Goal: Ask a question: Seek information or help from site administrators or community

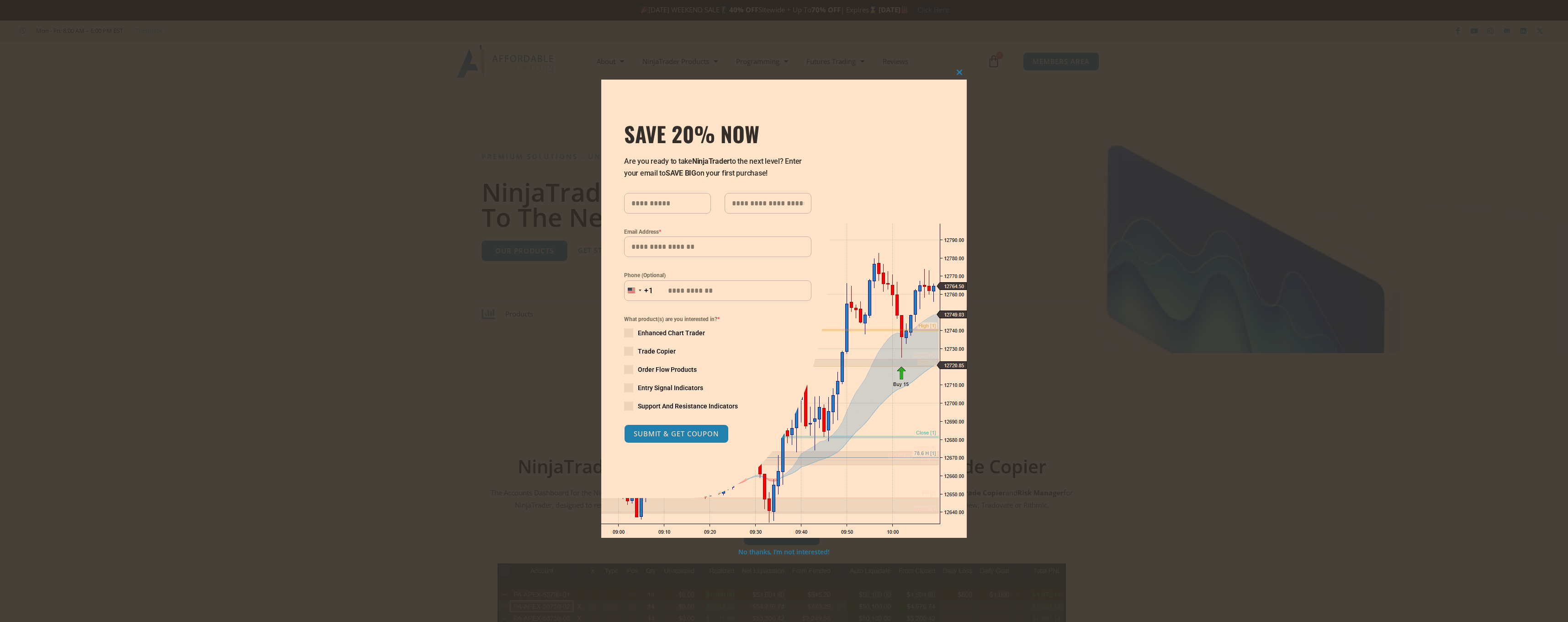
drag, startPoint x: 0, startPoint y: 0, endPoint x: 1052, endPoint y: 67, distance: 1054.1
click at [1052, 67] on div "Close this module SAVE 20% NOW Are you ready to take NinjaTrader to the next le…" at bounding box center [784, 311] width 1568 height 622
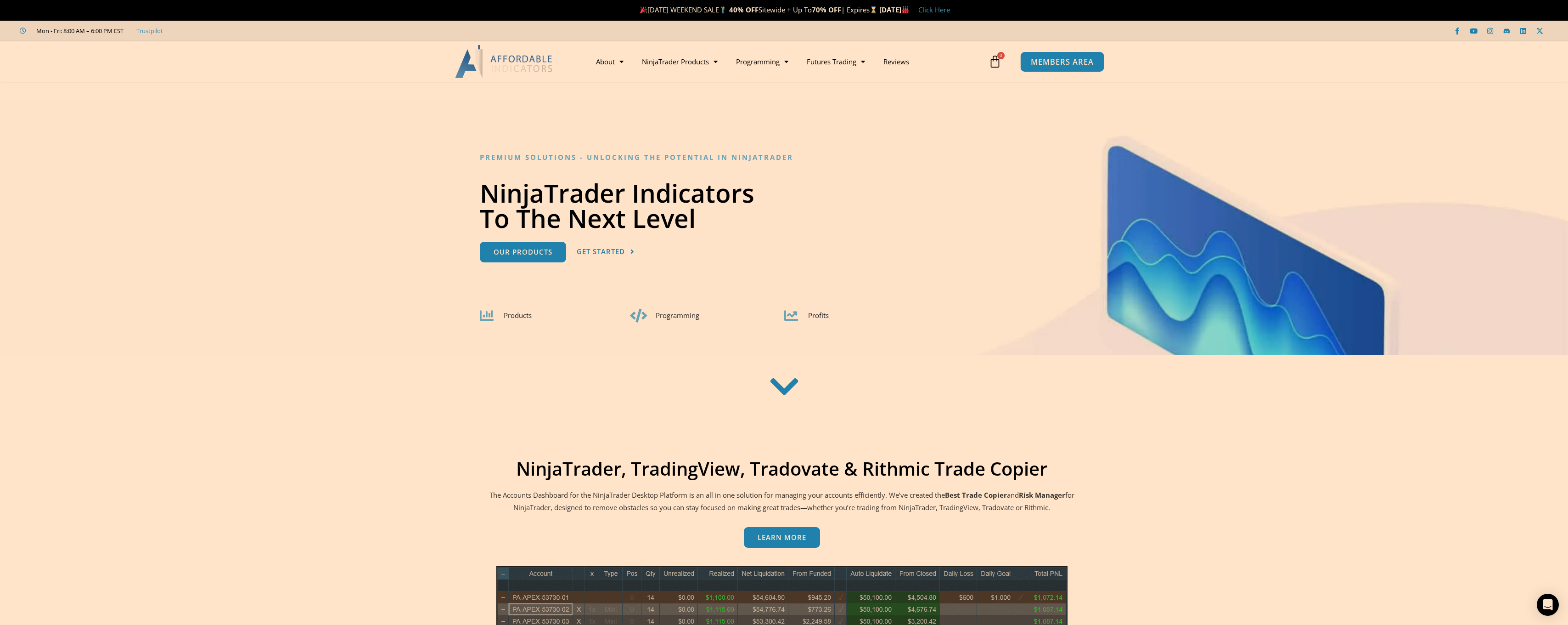
click at [1064, 62] on span "MEMBERS AREA" at bounding box center [1062, 61] width 63 height 8
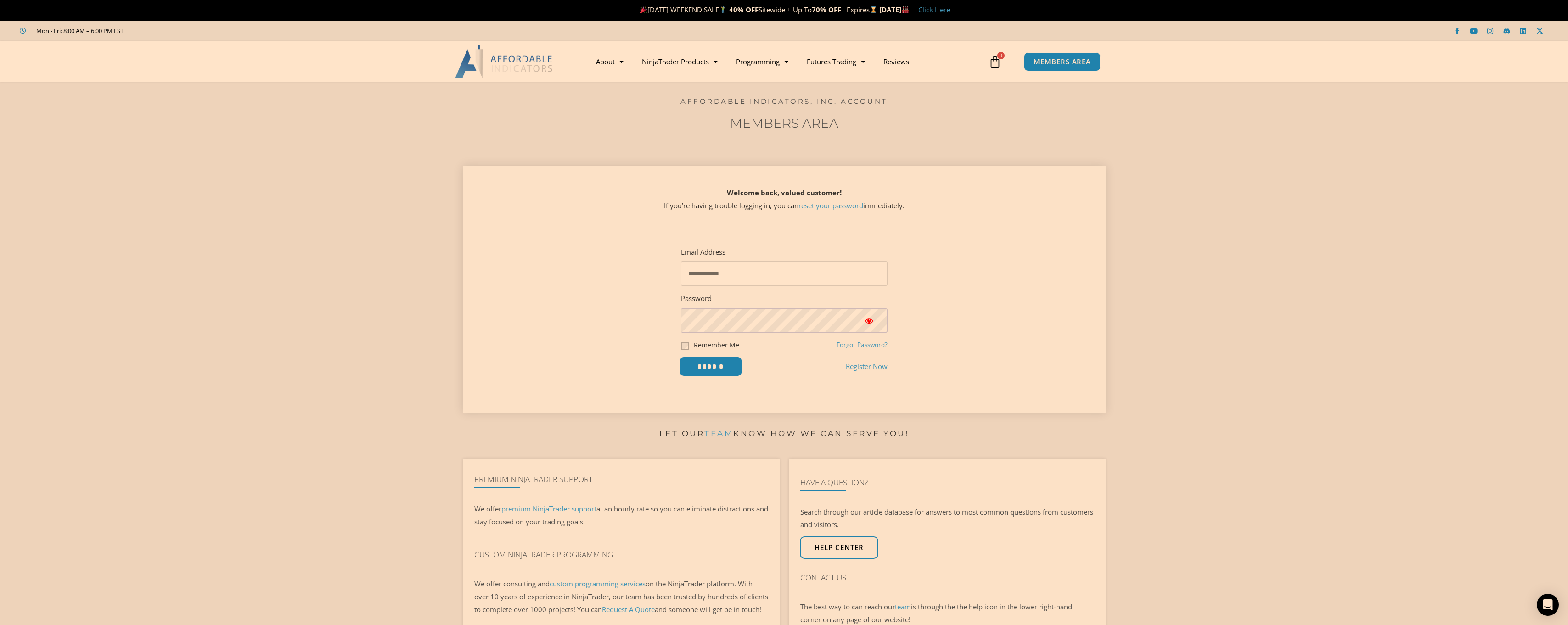
type input "**********"
click at [686, 365] on input "******" at bounding box center [710, 366] width 63 height 19
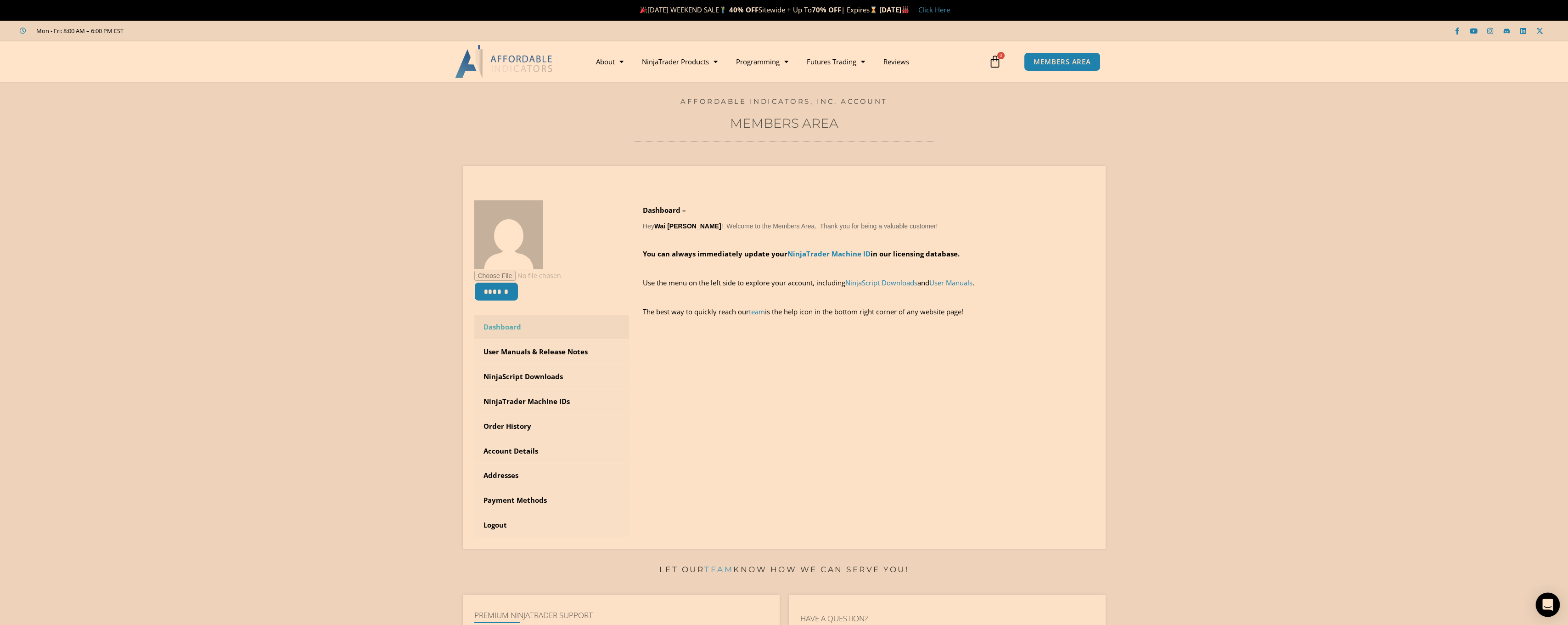
click at [1549, 602] on icon "Open Intercom Messenger" at bounding box center [1548, 604] width 11 height 12
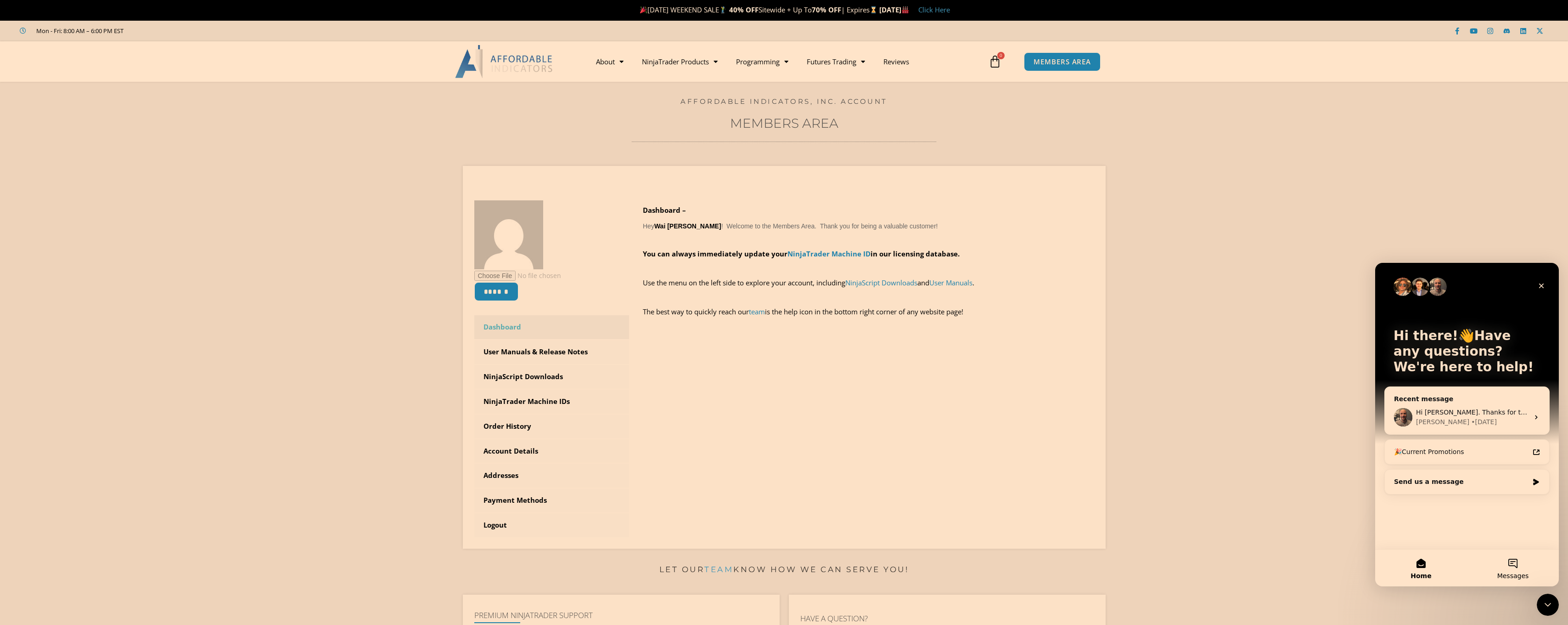
click at [1511, 569] on button "Messages" at bounding box center [1513, 567] width 92 height 37
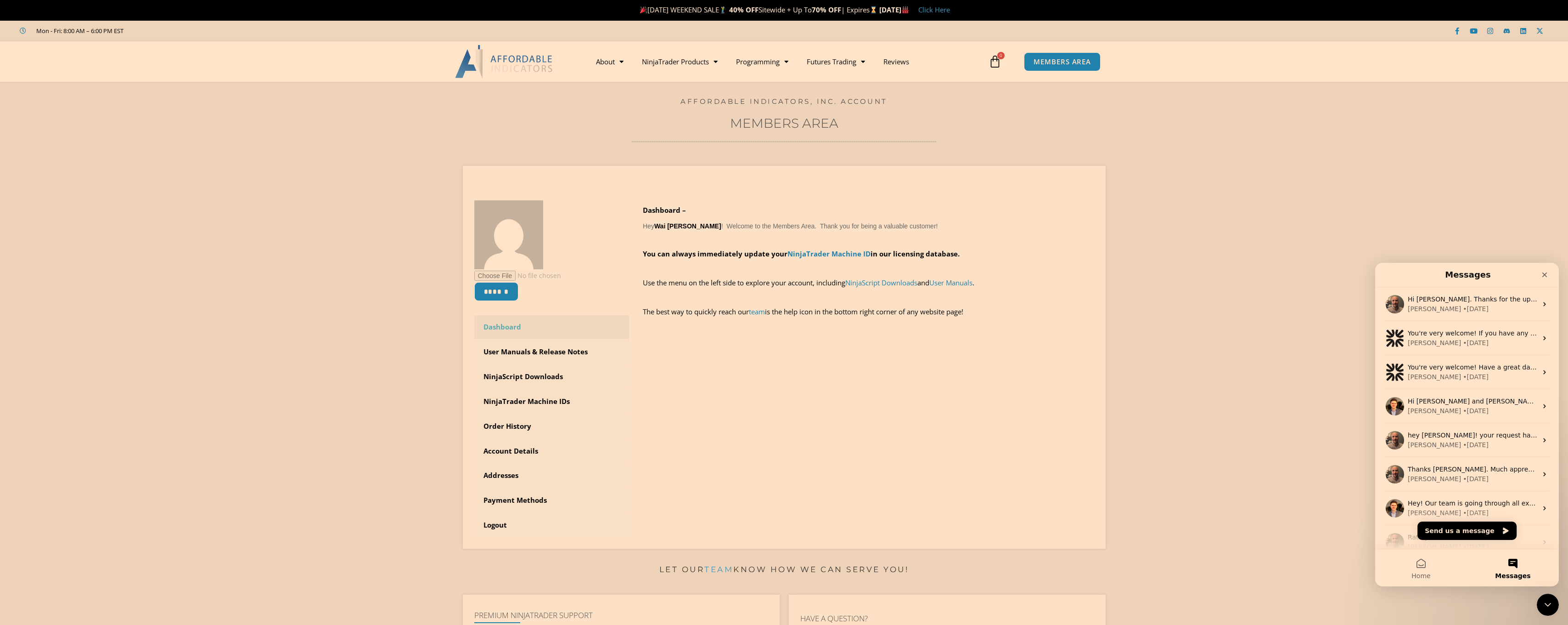
click at [1513, 569] on button "Messages" at bounding box center [1513, 567] width 92 height 37
click at [1468, 529] on button "Send us a message" at bounding box center [1467, 531] width 99 height 19
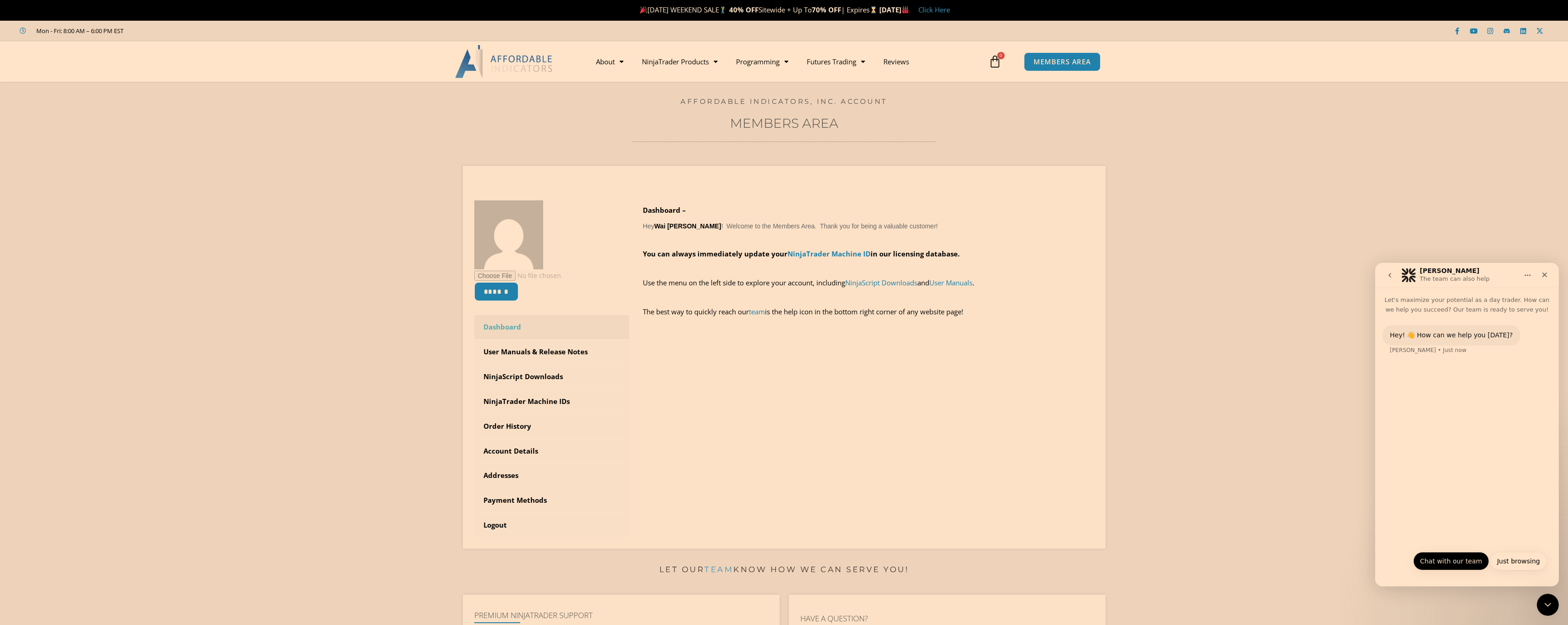
click at [1438, 560] on button "Chat with our team" at bounding box center [1451, 561] width 76 height 19
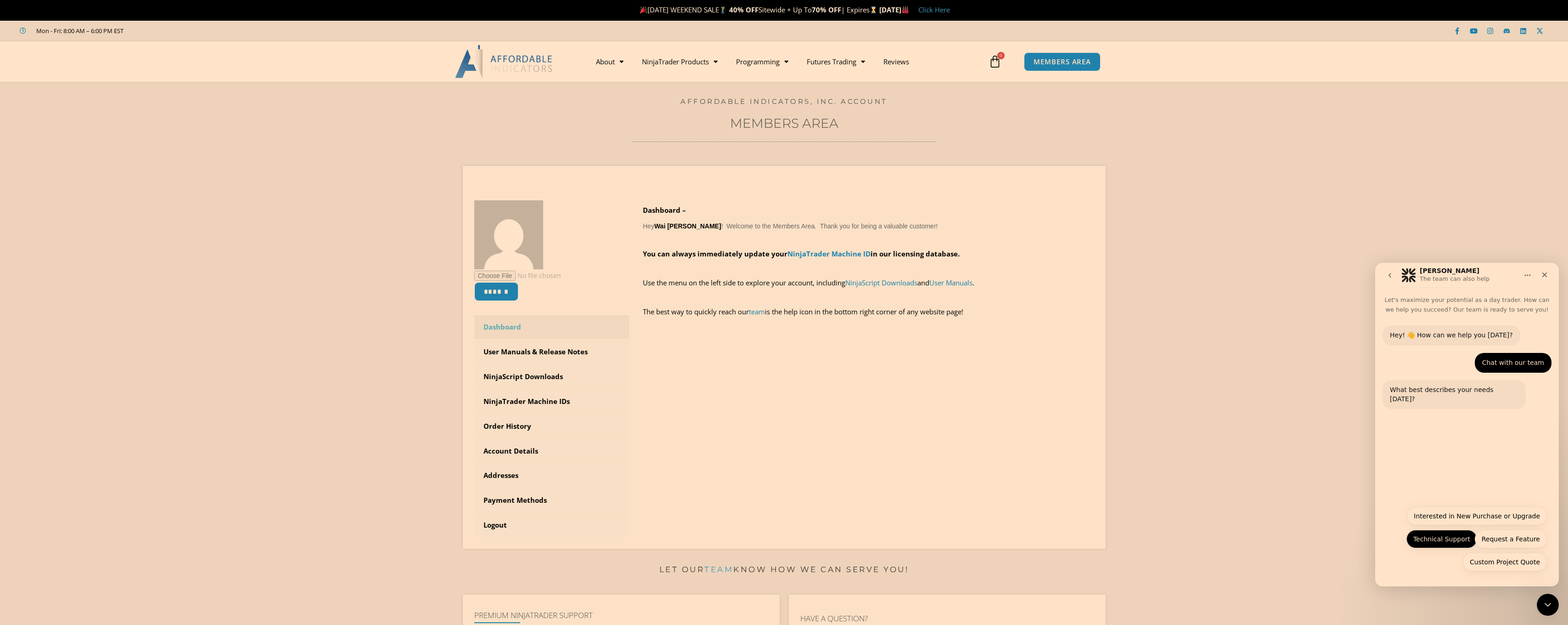
click at [1434, 539] on button "Technical Support" at bounding box center [1441, 539] width 71 height 19
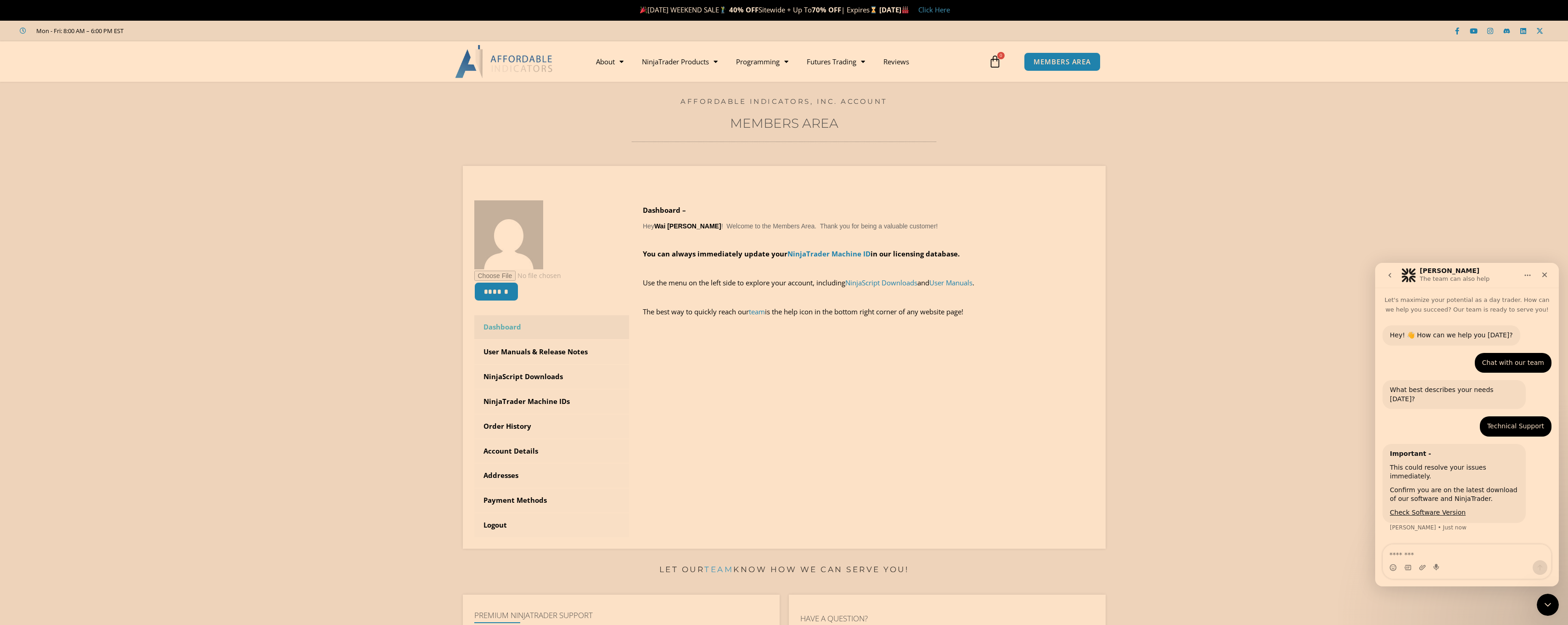
click at [1434, 561] on div "Intercom messenger" at bounding box center [1437, 567] width 7 height 15
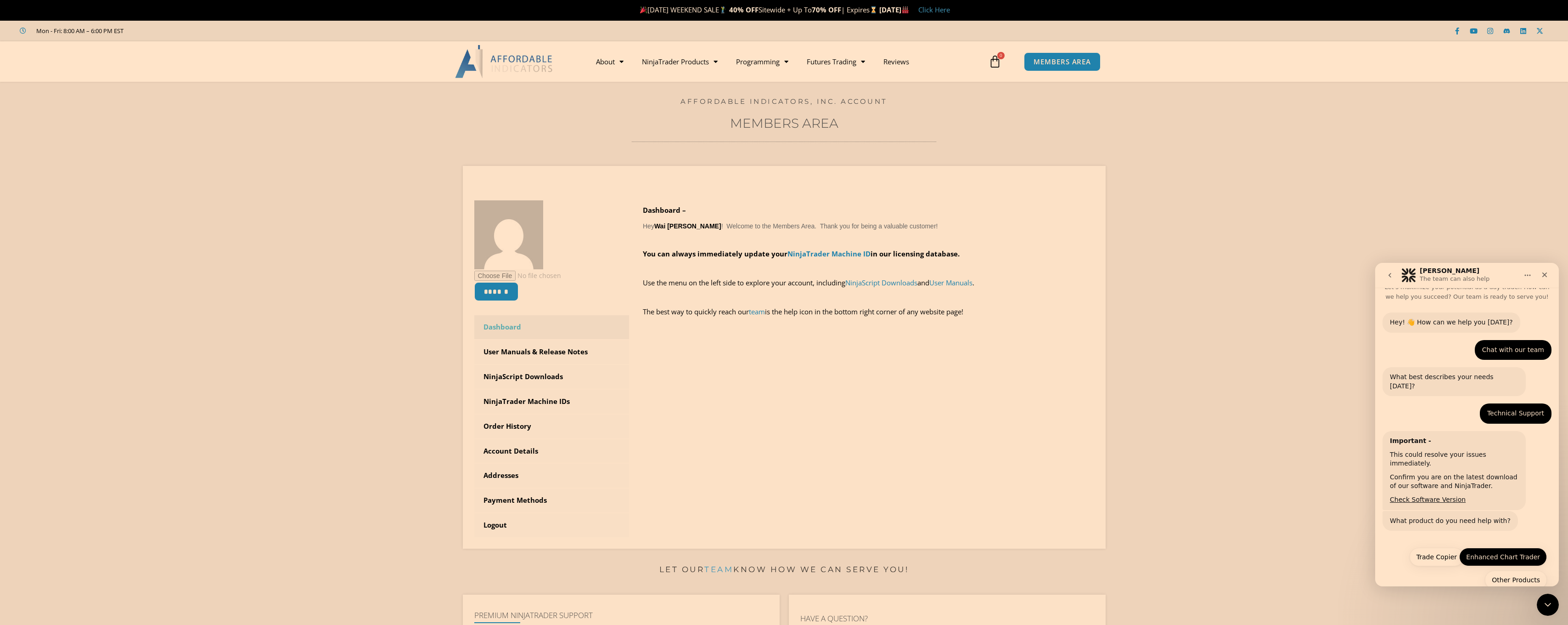
click at [1486, 547] on button "Enhanced Chart Trader" at bounding box center [1503, 557] width 88 height 19
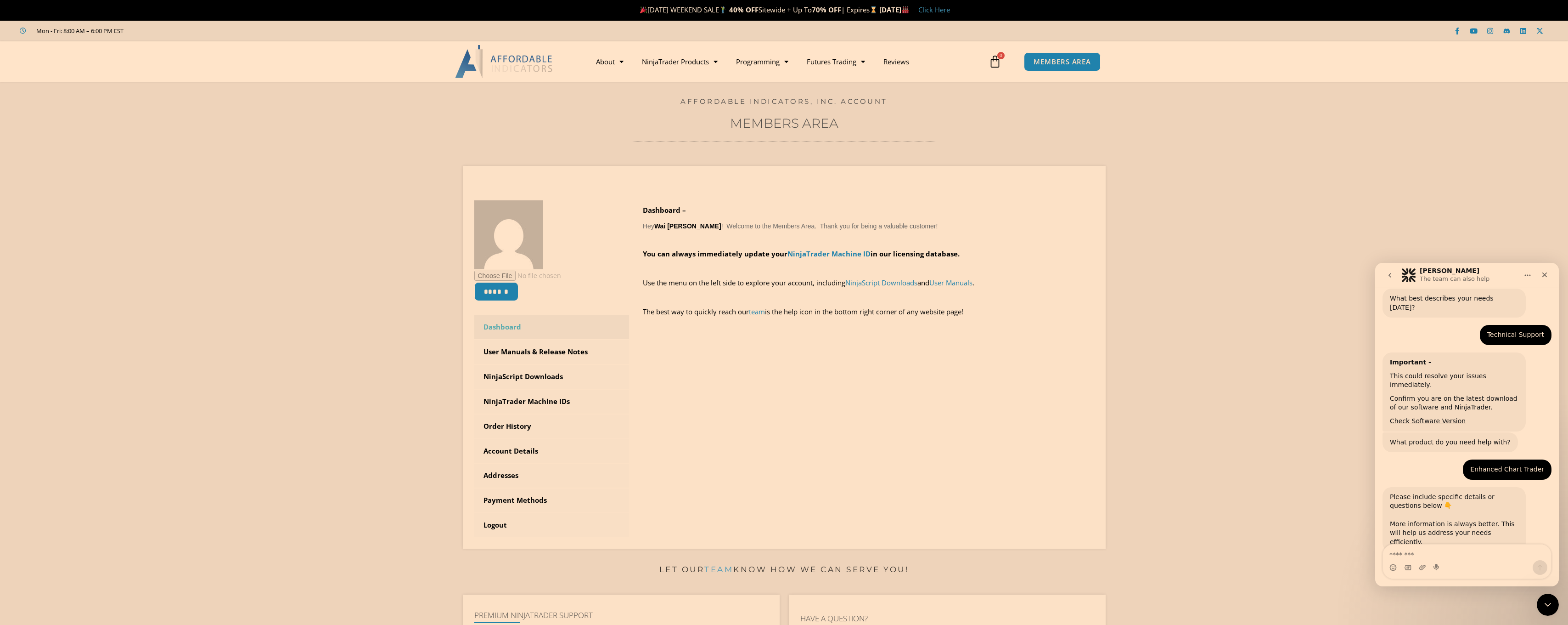
click at [1418, 550] on textarea "Message…" at bounding box center [1467, 552] width 168 height 16
click at [1418, 552] on textarea "Message…" at bounding box center [1467, 552] width 168 height 16
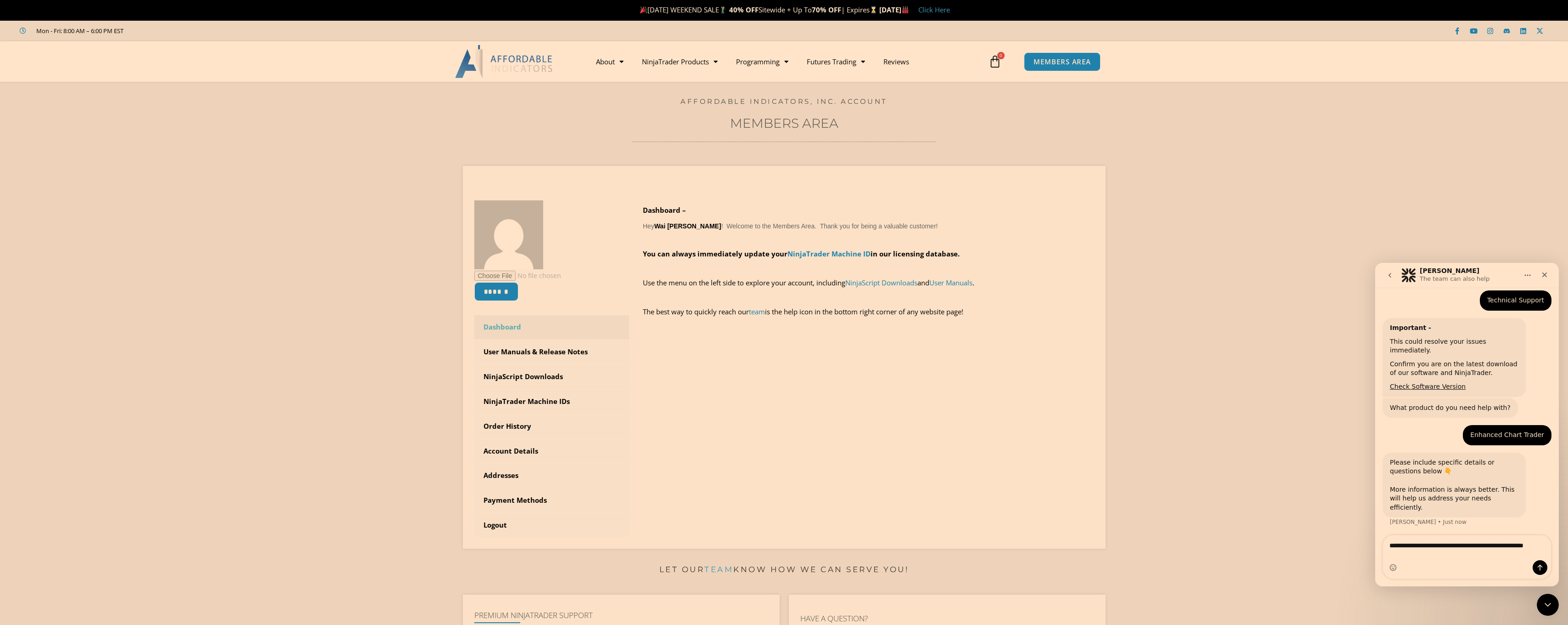
scroll to position [135, 0]
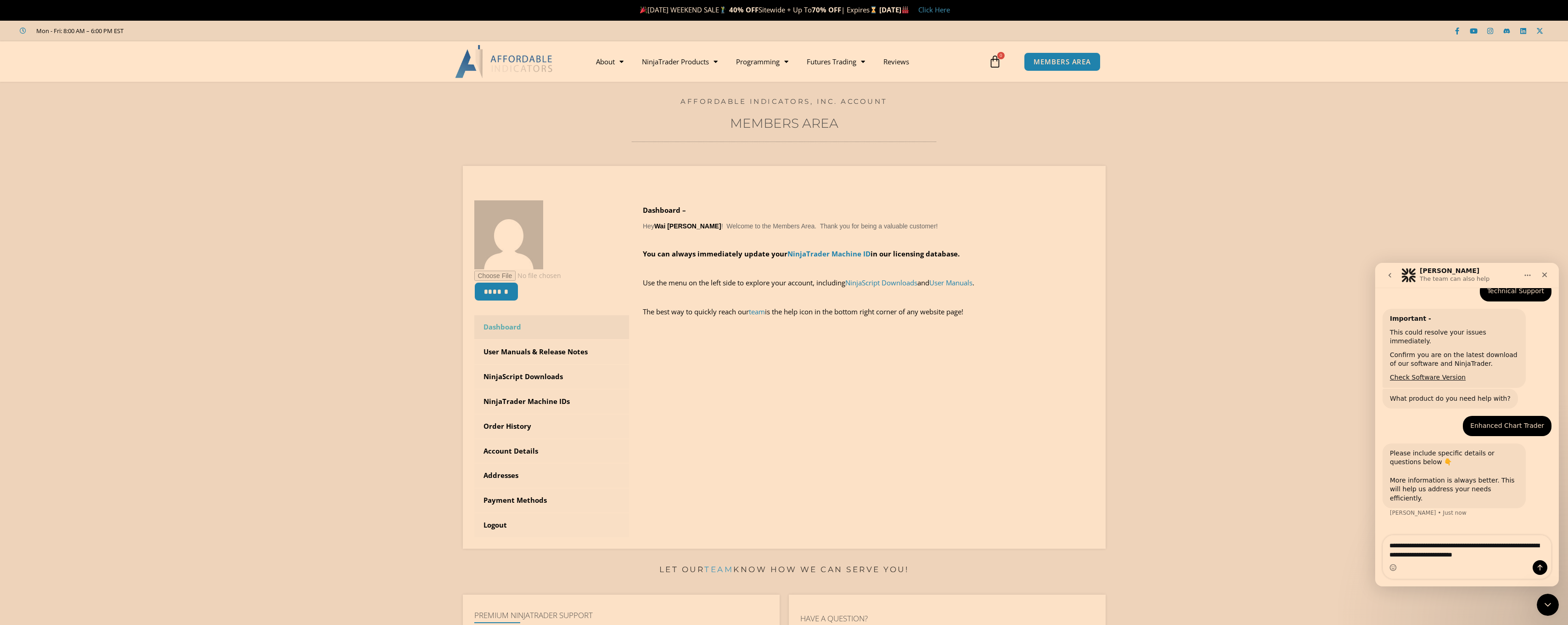
type textarea "**********"
click at [1541, 563] on button "Send a message…" at bounding box center [1540, 567] width 15 height 15
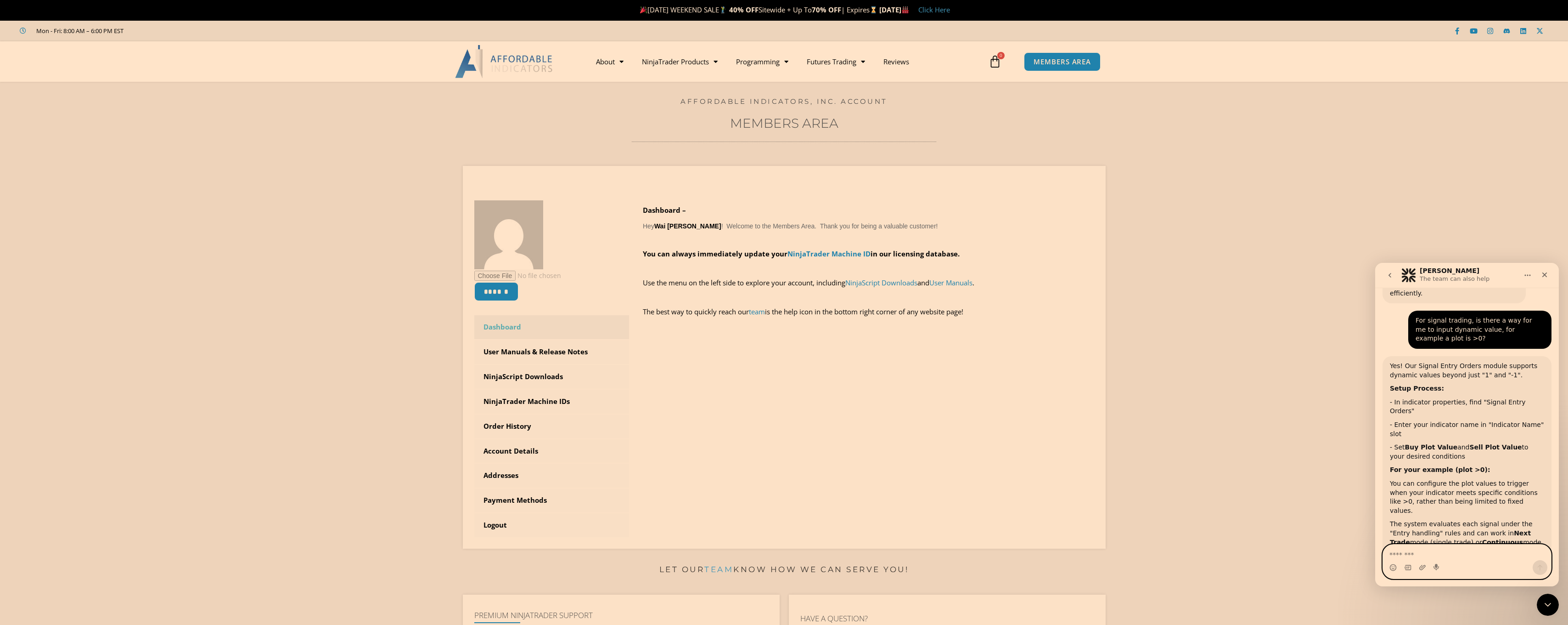
scroll to position [365, 0]
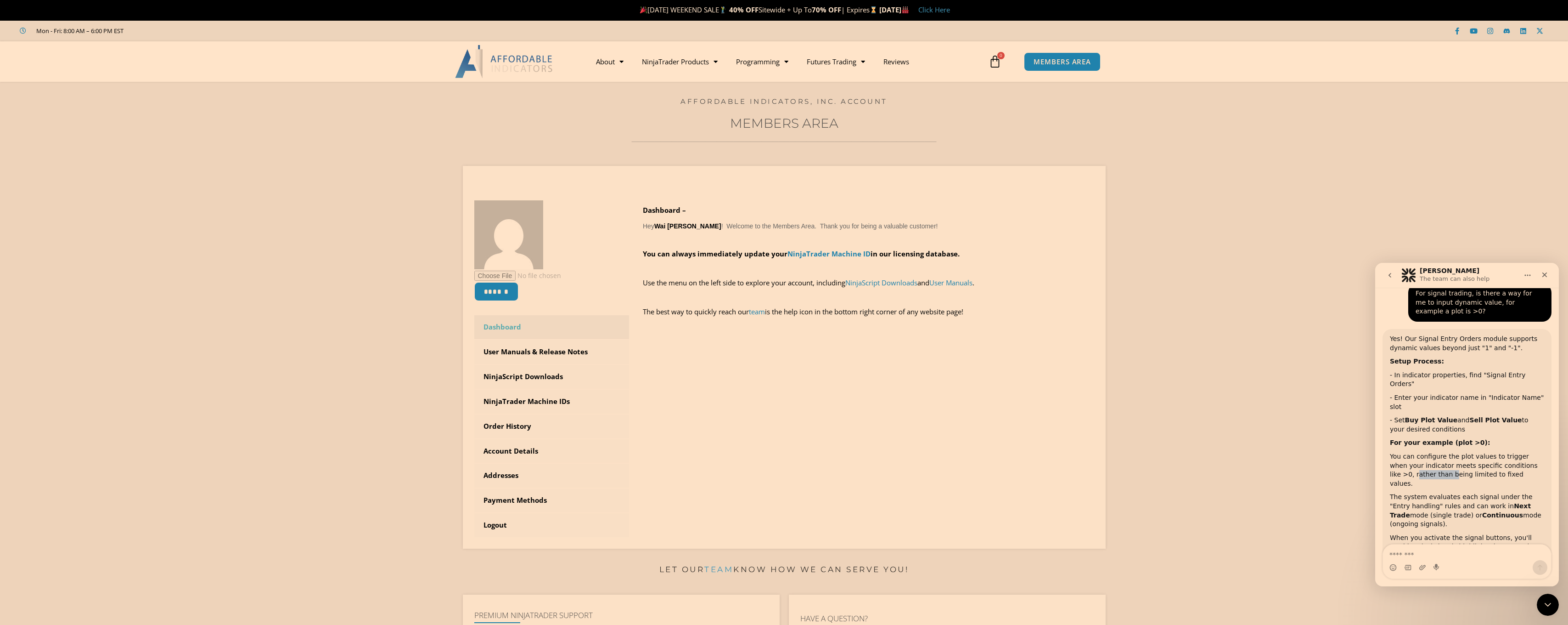
drag, startPoint x: 1393, startPoint y: 426, endPoint x: 1426, endPoint y: 430, distance: 33.2
click at [1426, 452] on div "You can configure the plot values to trigger when your indicator meets specific…" at bounding box center [1467, 470] width 155 height 36
click at [1426, 430] on div "Yes! Our Signal Entry Orders module supports dynamic values beyond just "1" and…" at bounding box center [1467, 447] width 155 height 225
drag, startPoint x: 1426, startPoint y: 430, endPoint x: 1431, endPoint y: 413, distance: 17.7
click at [1431, 452] on div "You can configure the plot values to trigger when your indicator meets specific…" at bounding box center [1467, 470] width 155 height 36
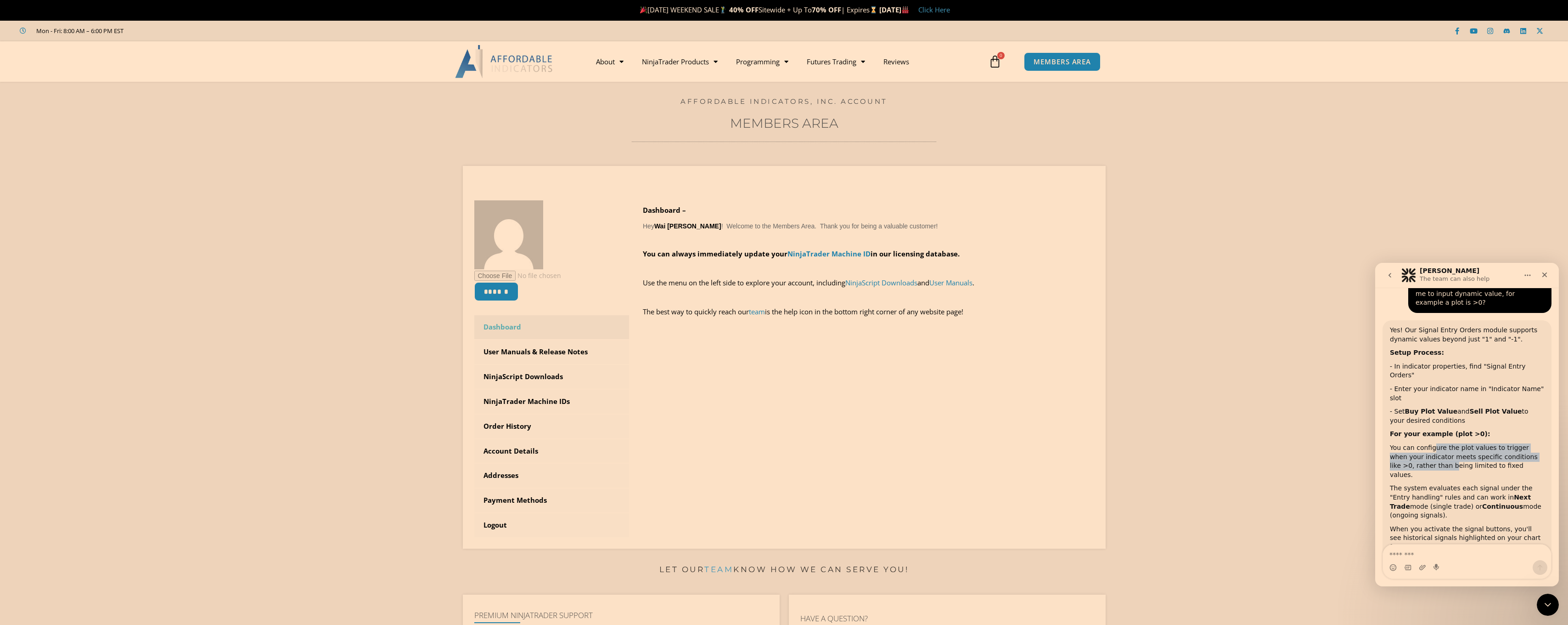
scroll to position [375, 0]
click at [1430, 484] on div "The system evaluates each signal under the "Entry handling" rules and can work …" at bounding box center [1467, 501] width 155 height 36
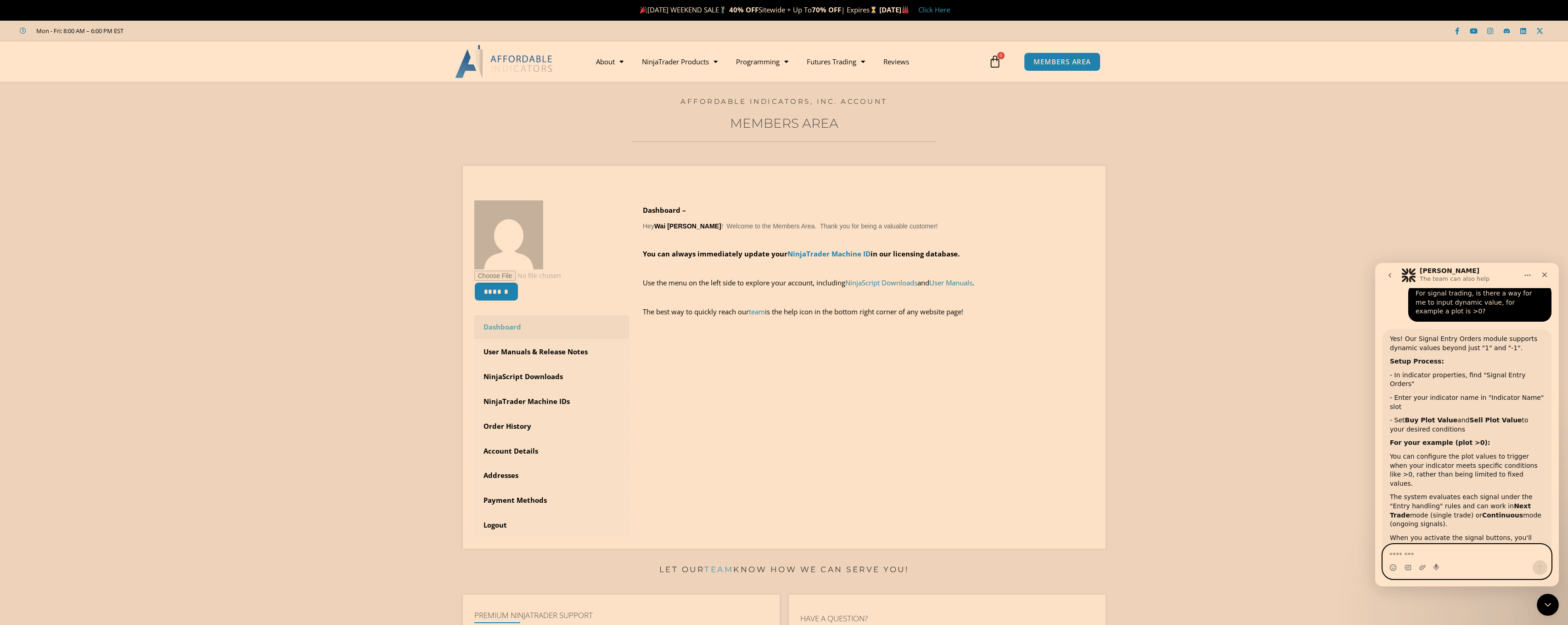
click at [1420, 552] on textarea "Message…" at bounding box center [1467, 552] width 168 height 16
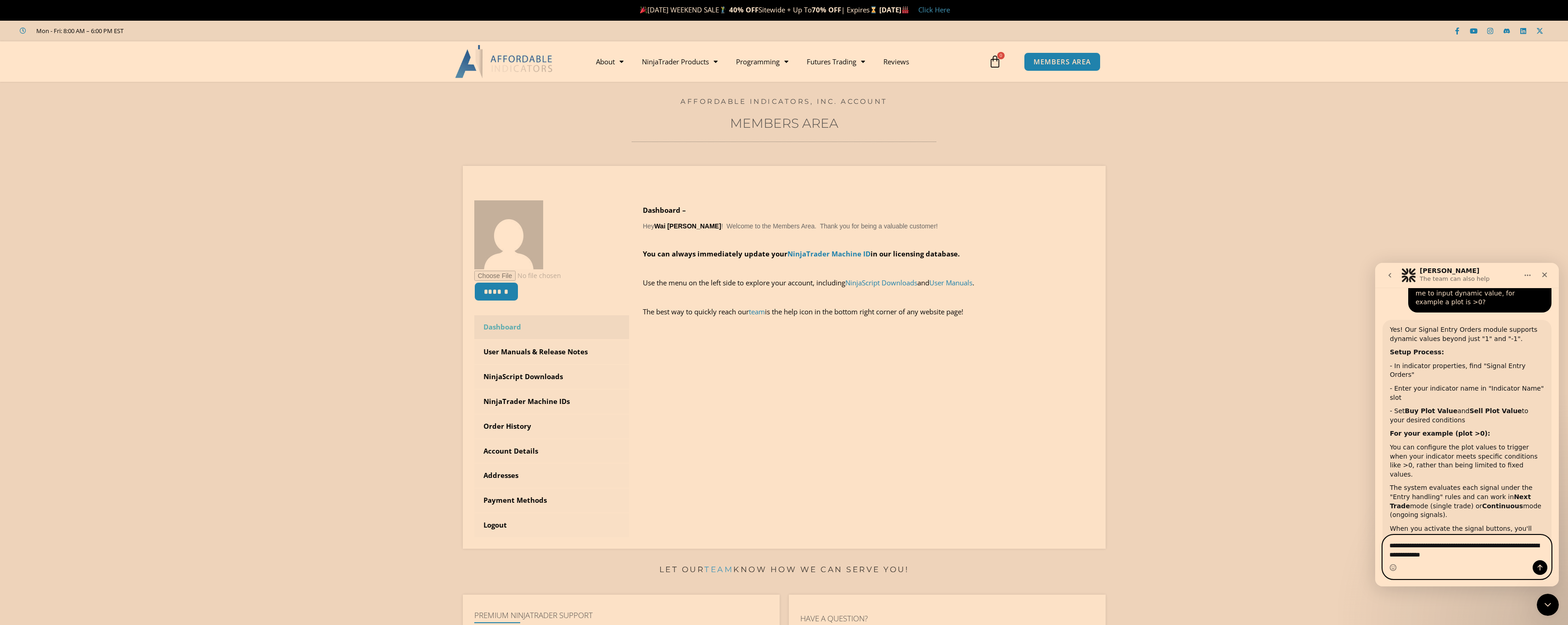
click at [1451, 553] on textarea "**********" at bounding box center [1467, 547] width 168 height 25
type textarea "**********"
click at [1538, 565] on icon "Send a message…" at bounding box center [1539, 567] width 7 height 7
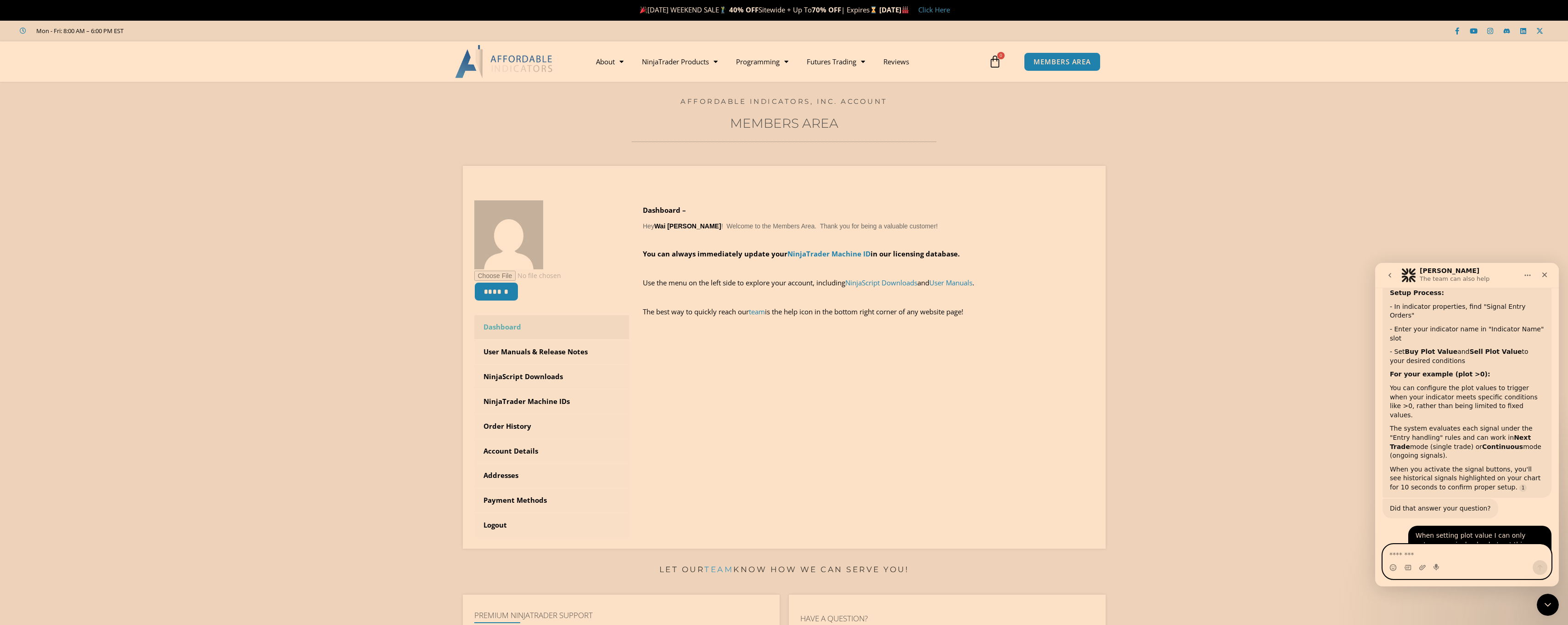
scroll to position [613, 0]
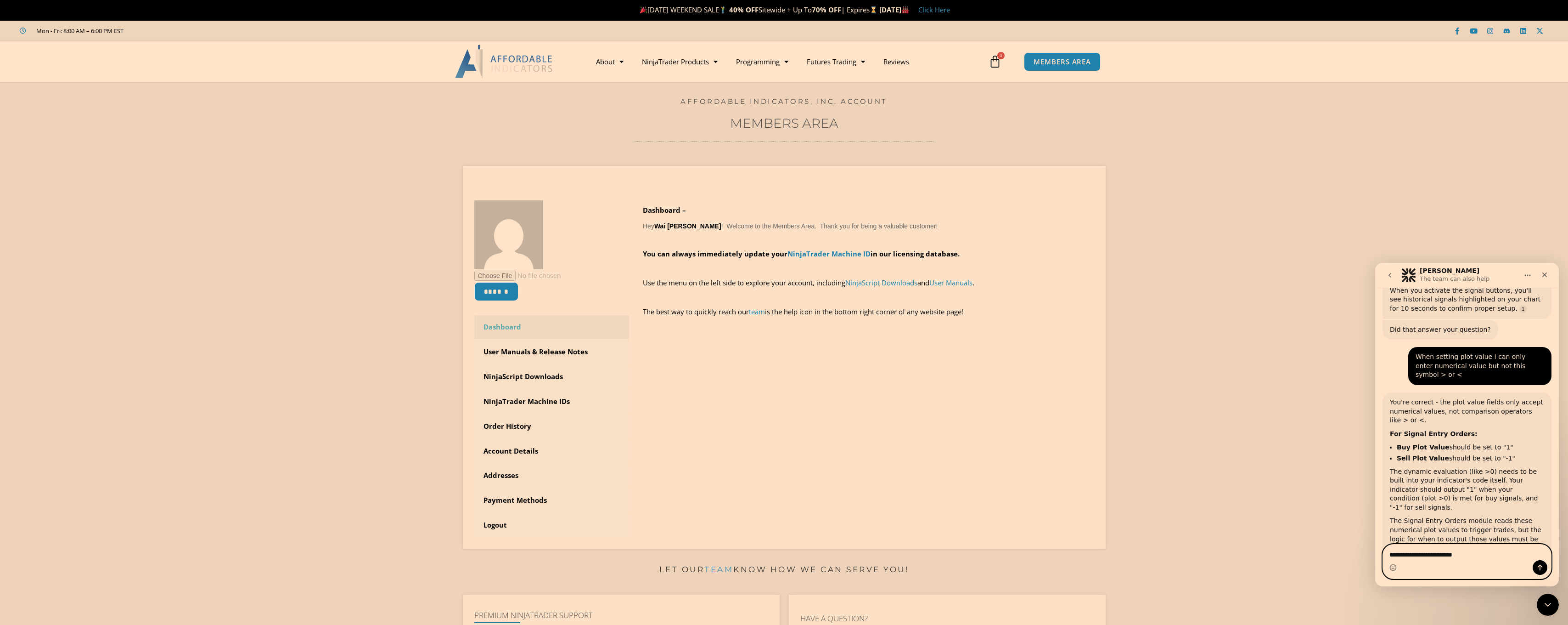
type textarea "**********"
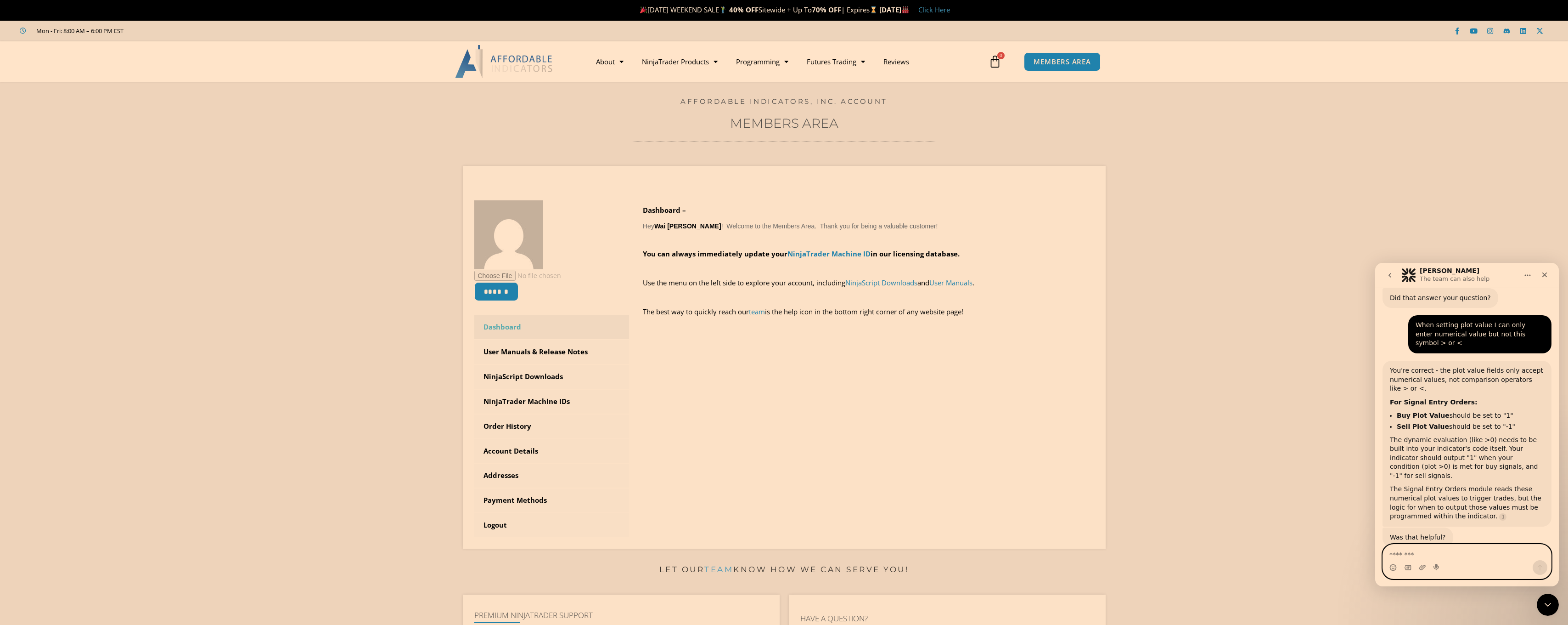
click at [1435, 547] on textarea "Message…" at bounding box center [1467, 552] width 168 height 16
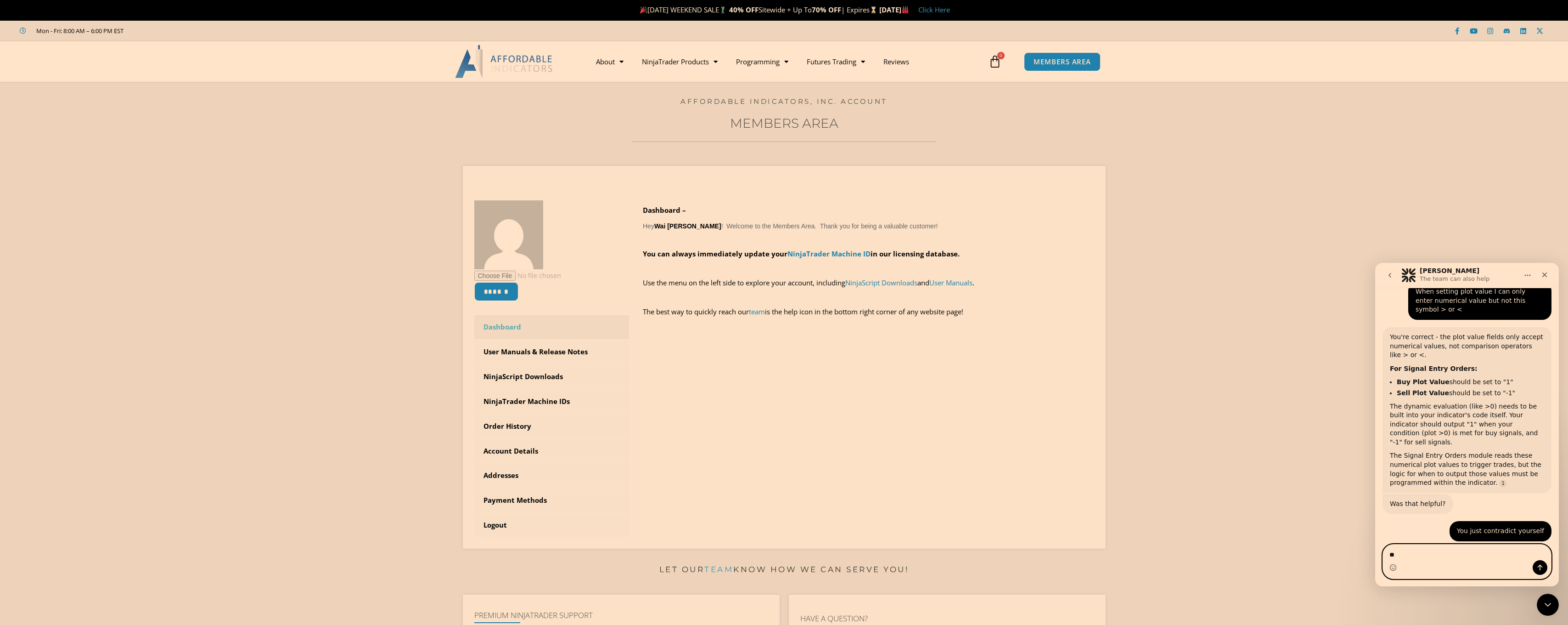
type textarea "*"
type textarea "**********"
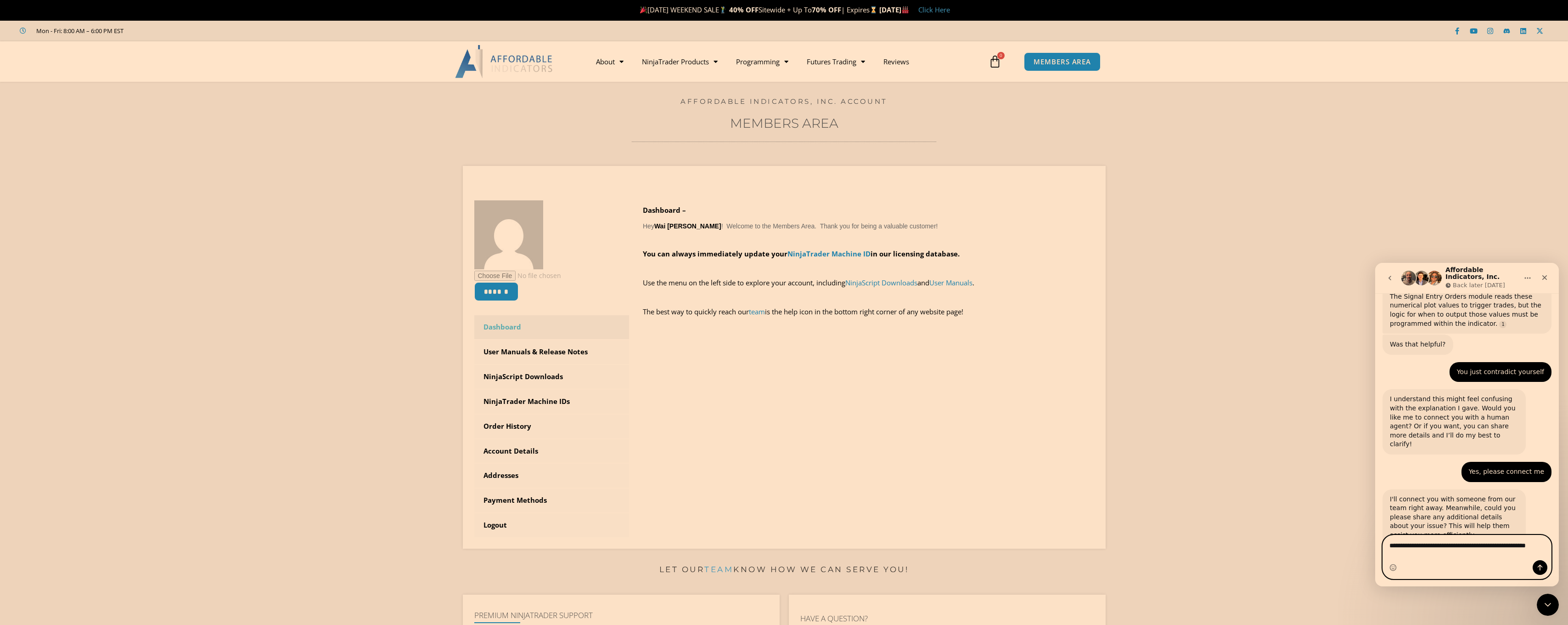
scroll to position [852, 0]
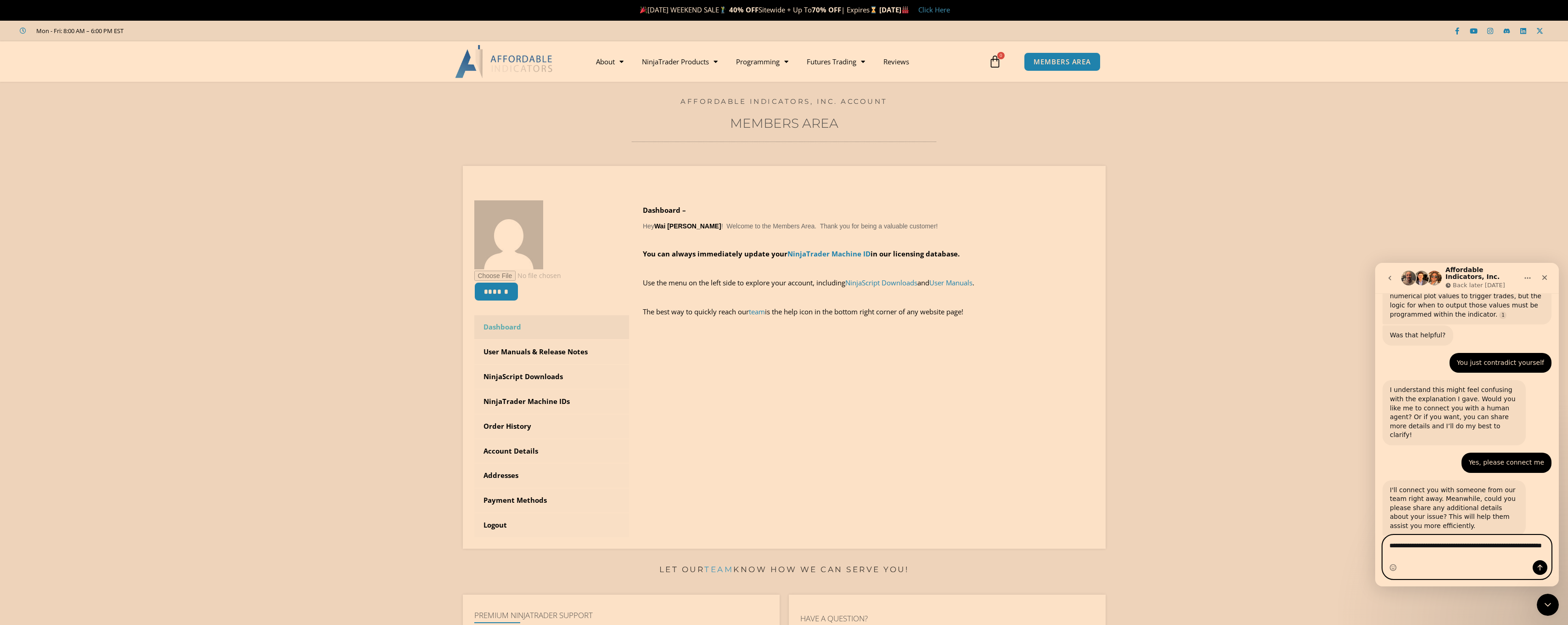
drag, startPoint x: 1419, startPoint y: 555, endPoint x: 1385, endPoint y: 555, distance: 34.0
click at [1385, 555] on textarea "**********" at bounding box center [1467, 547] width 168 height 25
type textarea "**********"
click at [1541, 565] on icon "Send a message…" at bounding box center [1540, 567] width 5 height 6
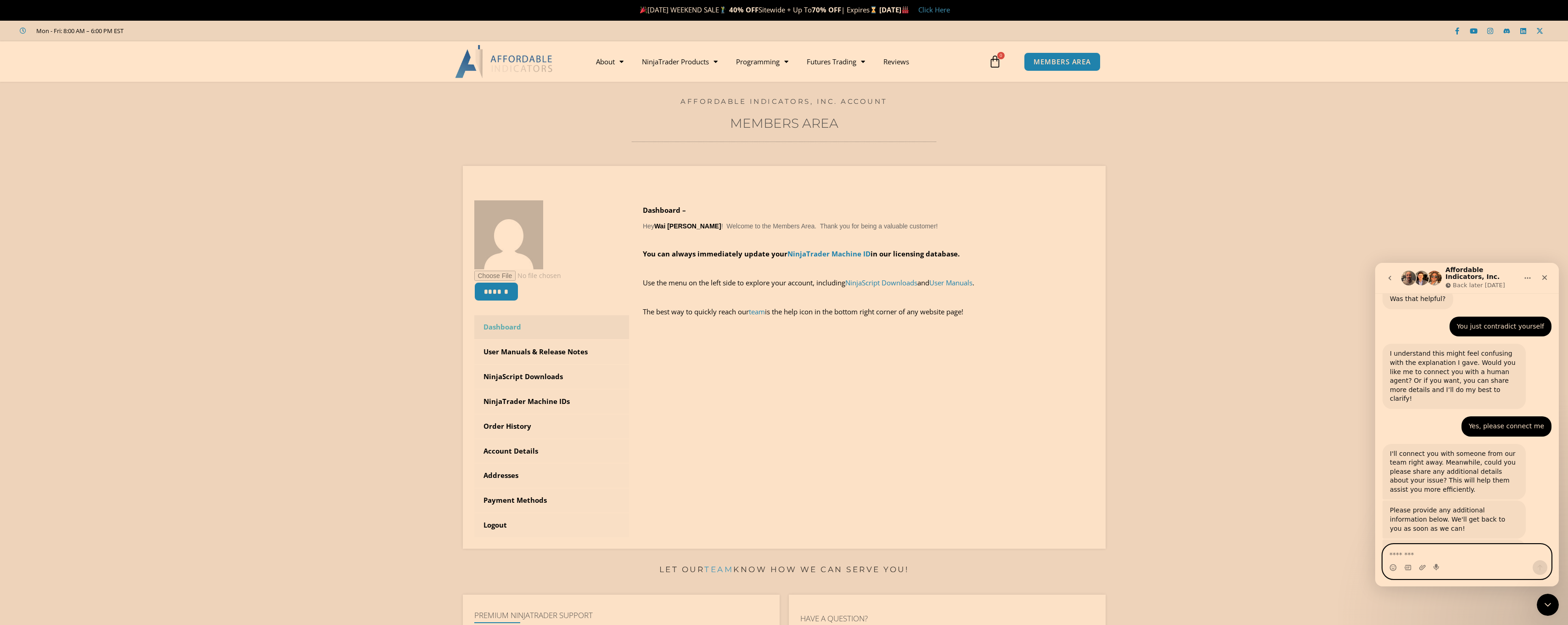
click at [1437, 554] on textarea "Message…" at bounding box center [1467, 552] width 168 height 16
click at [1420, 557] on textarea "Message…" at bounding box center [1467, 552] width 168 height 16
click at [1440, 550] on textarea "Message…" at bounding box center [1467, 552] width 168 height 16
click at [1442, 555] on textarea "Message…" at bounding box center [1467, 552] width 168 height 16
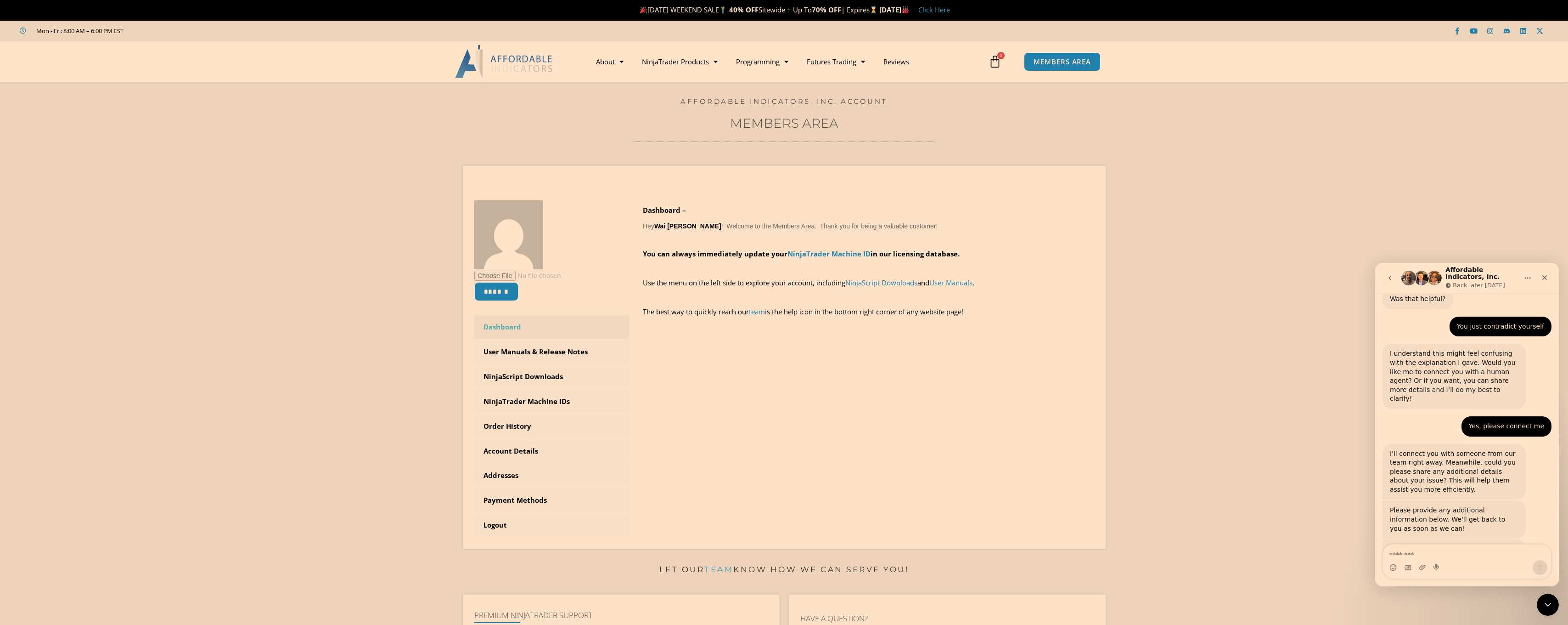
click at [1292, 513] on section "****** Dashboard Subscriptions User Manuals & Release Notes NinjaScript Downloa…" at bounding box center [784, 354] width 1522 height 403
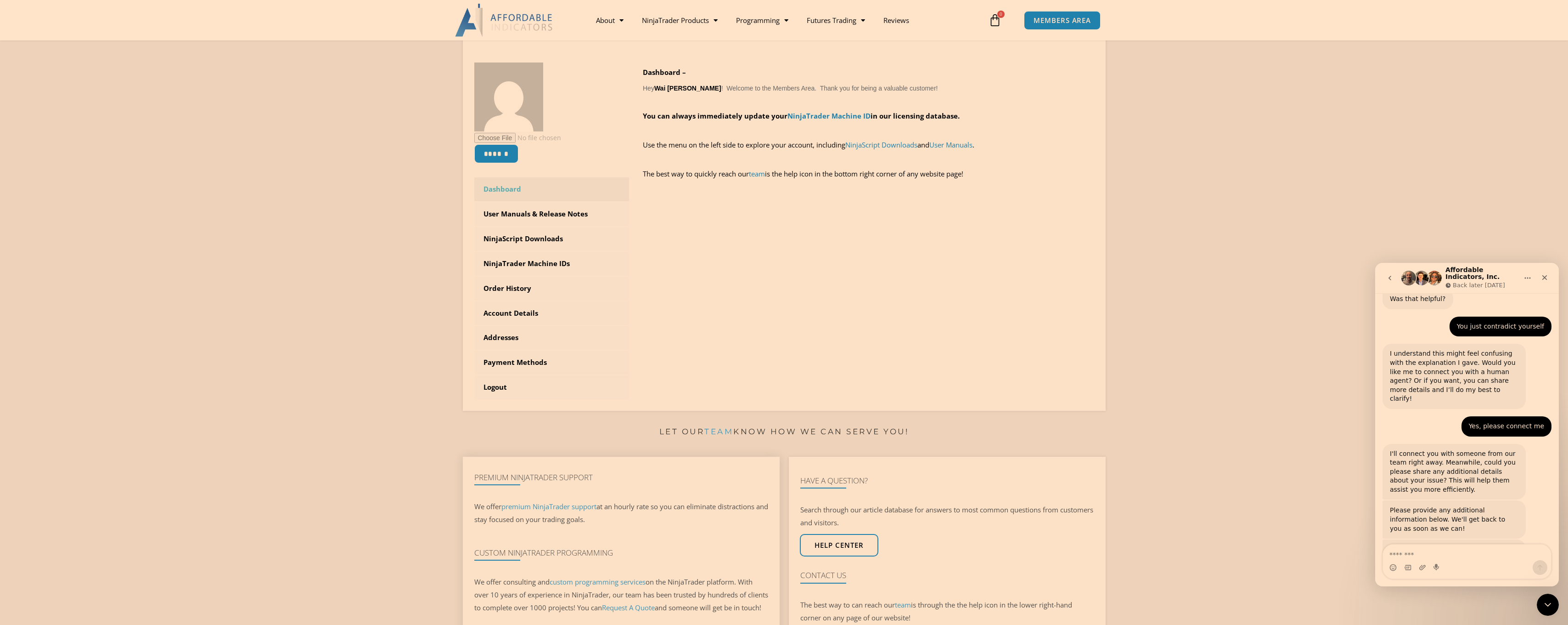
scroll to position [92, 0]
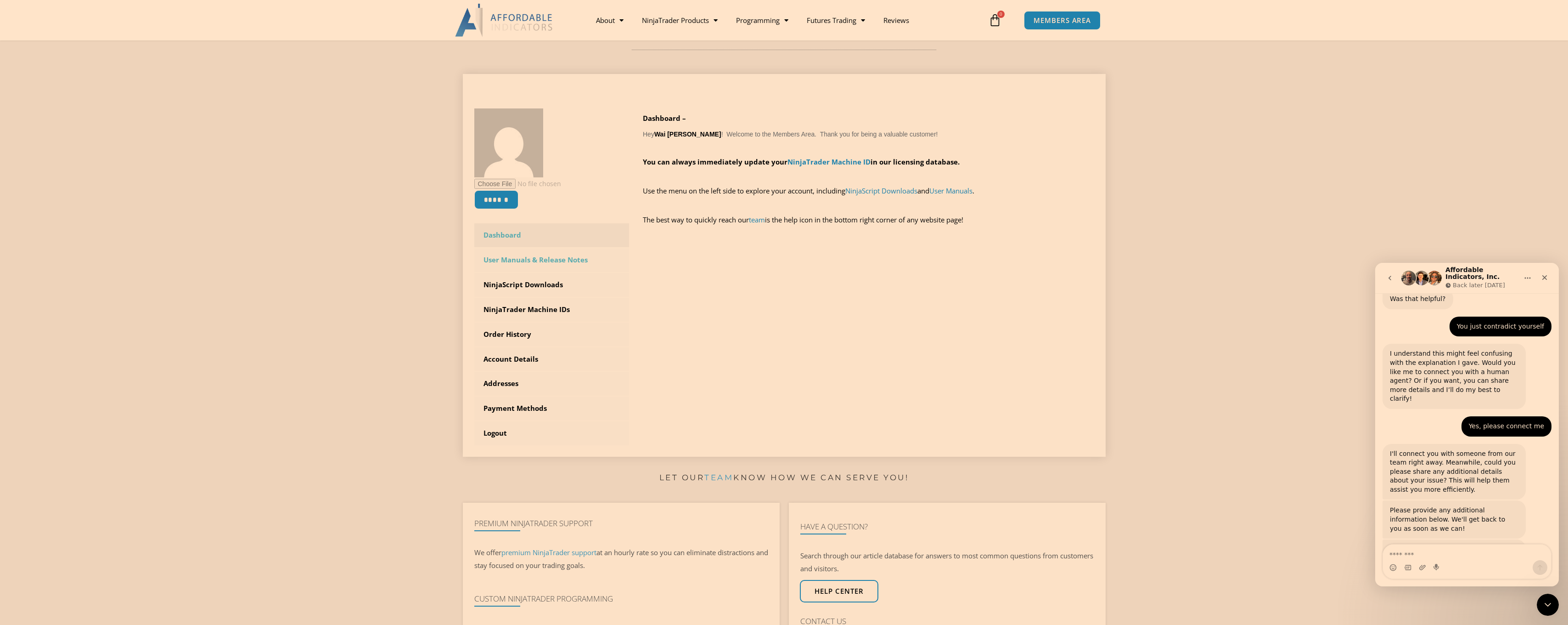
click at [515, 257] on link "User Manuals & Release Notes" at bounding box center [552, 260] width 155 height 24
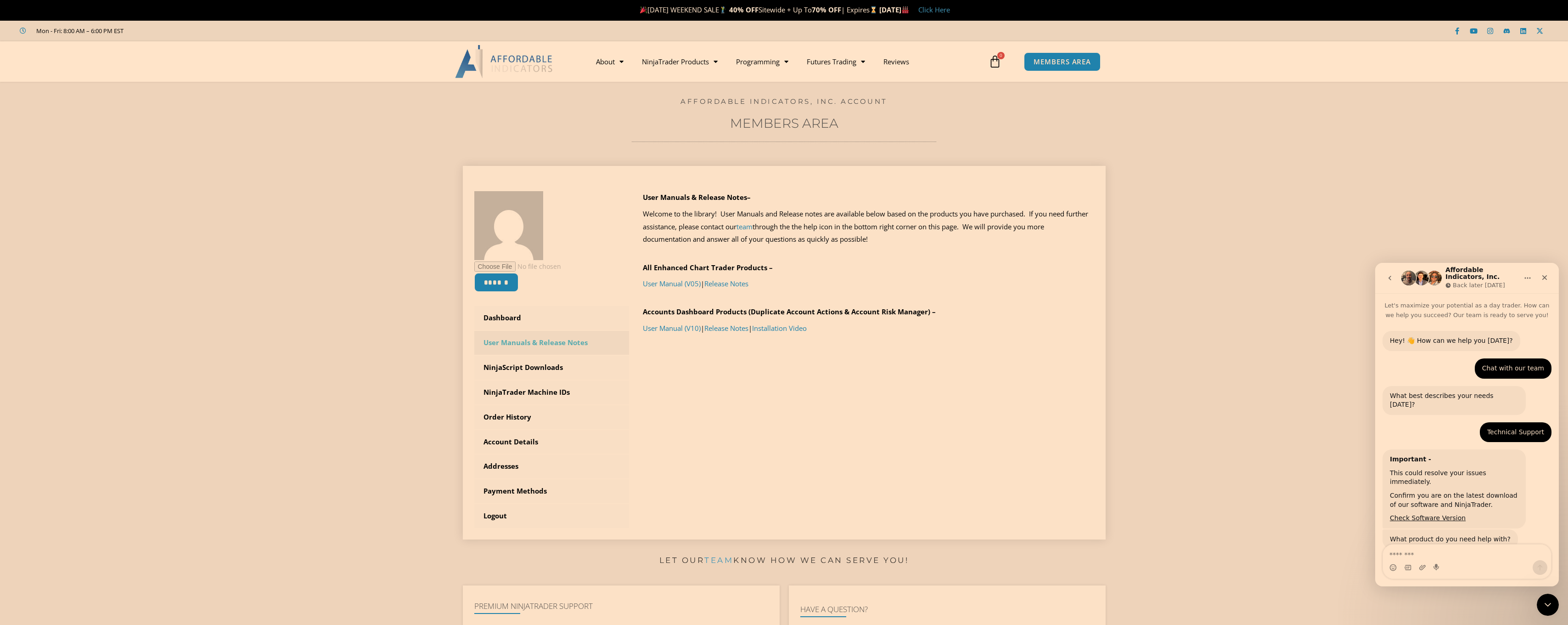
scroll to position [889, 0]
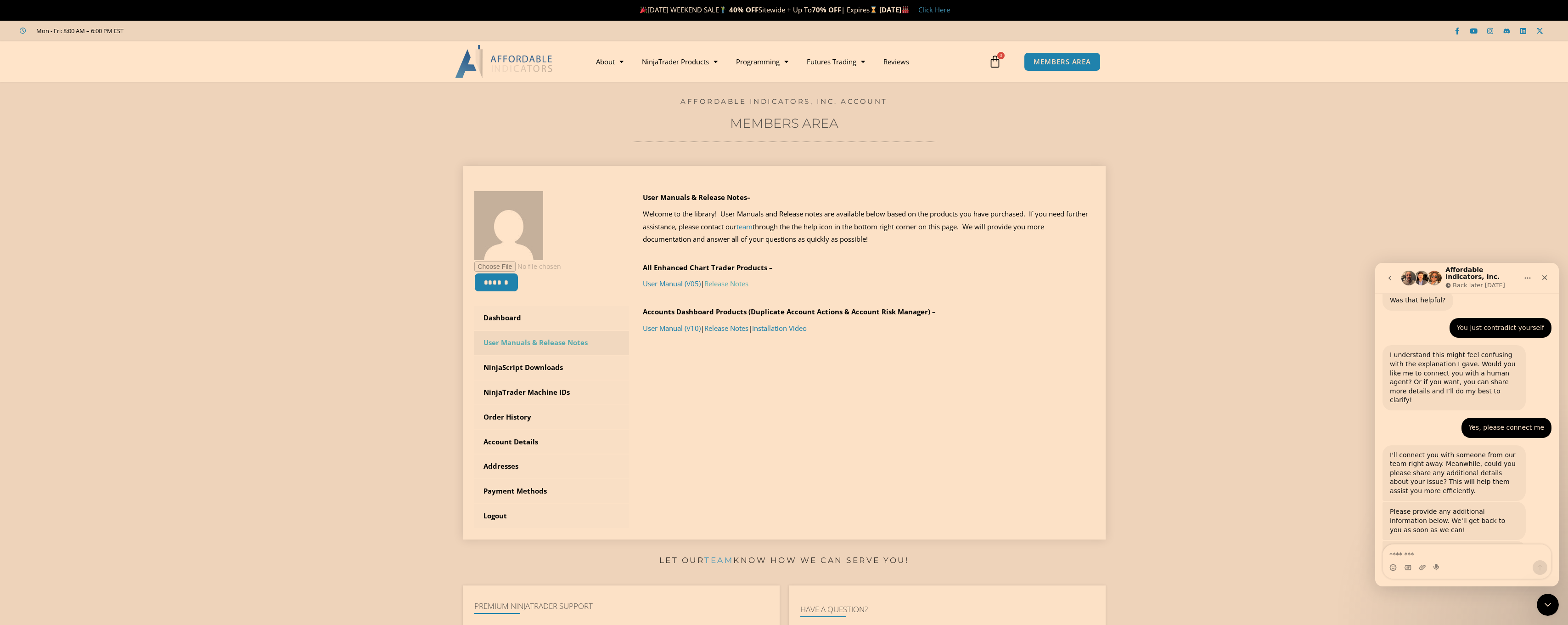
click at [733, 282] on link "Release Notes" at bounding box center [726, 284] width 44 height 9
click at [723, 329] on link "Release Notes" at bounding box center [726, 328] width 44 height 9
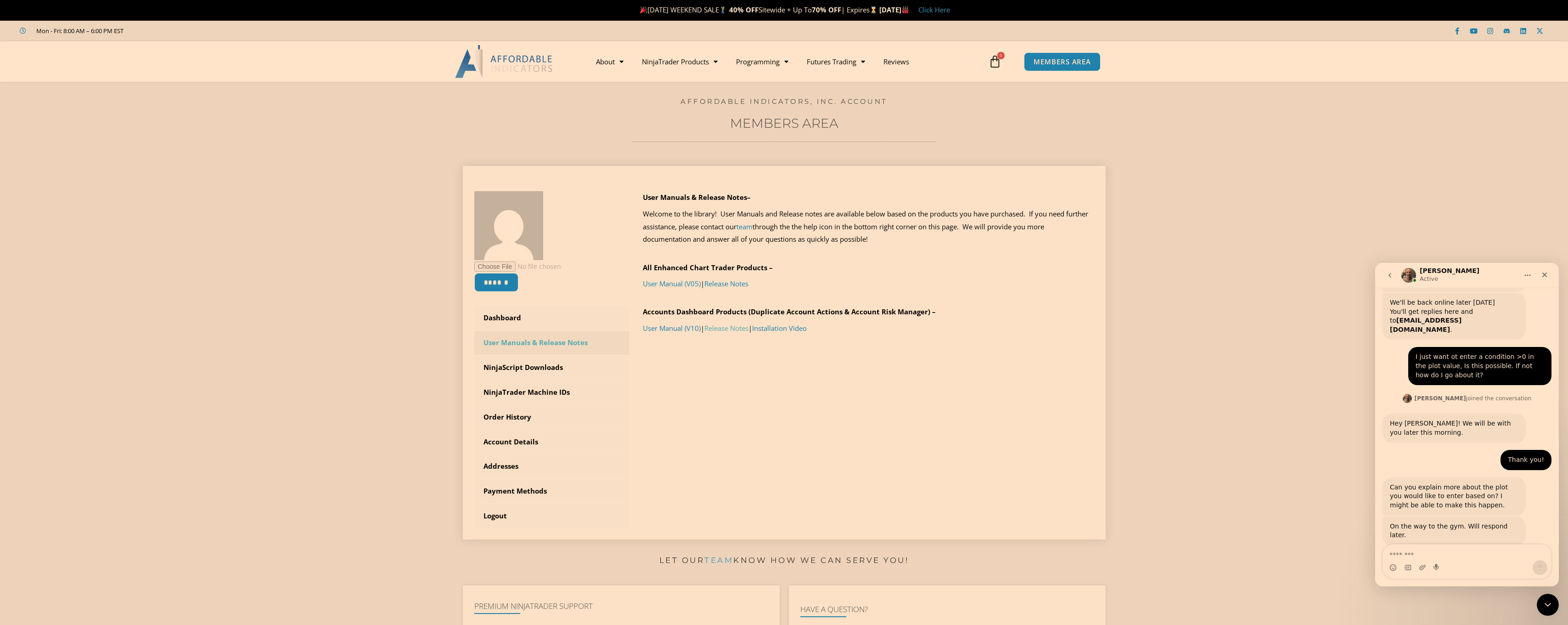
scroll to position [1327, 0]
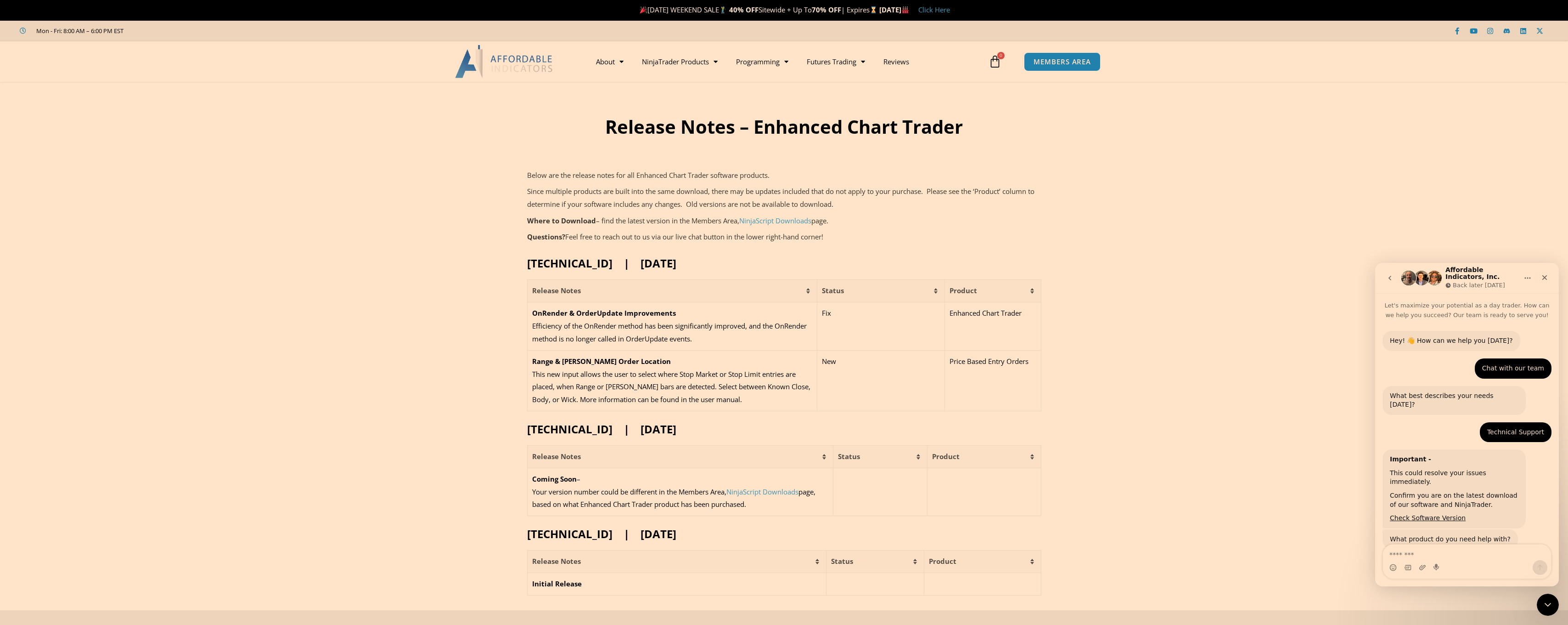
scroll to position [889, 0]
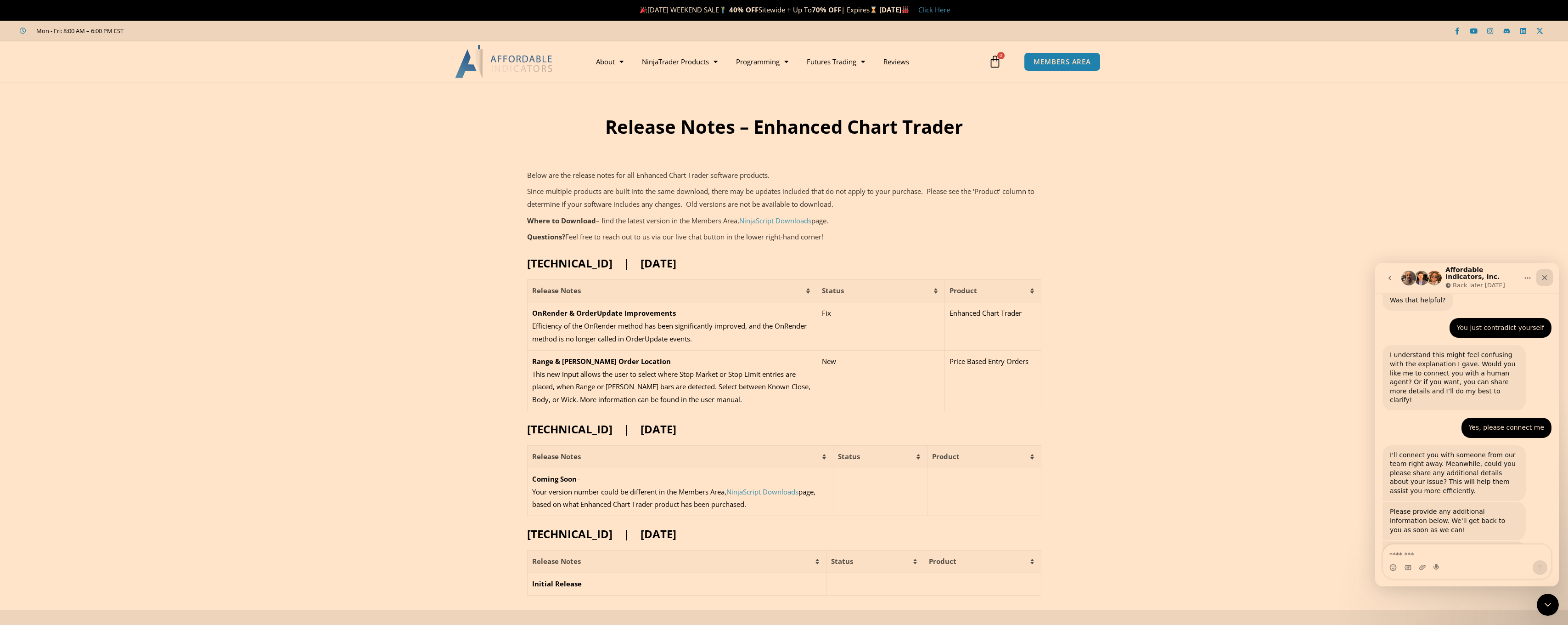
click at [1547, 276] on icon "Close" at bounding box center [1544, 277] width 7 height 7
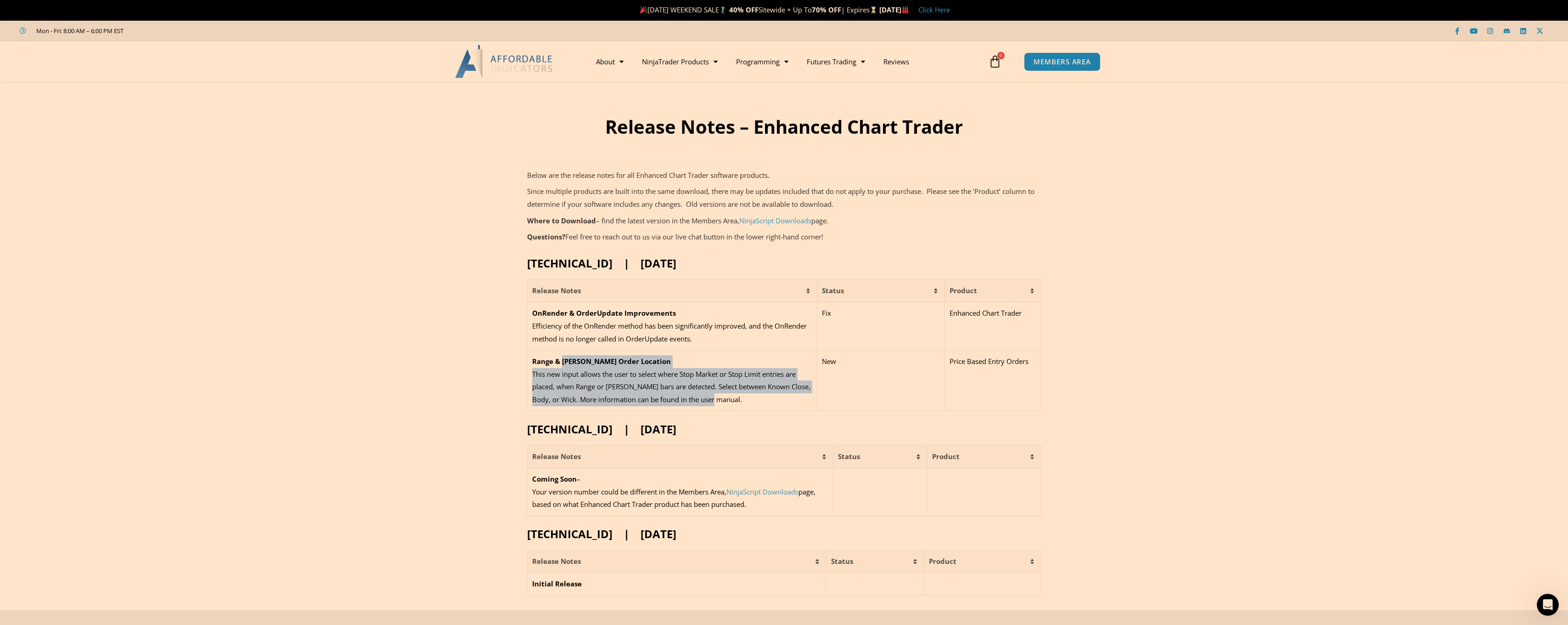
drag, startPoint x: 561, startPoint y: 360, endPoint x: 748, endPoint y: 403, distance: 191.9
click at [748, 403] on td "Range & Renko Order Location This new input allows the user to select where Sto…" at bounding box center [671, 380] width 290 height 61
click at [748, 403] on p "This new input allows the user to select where Stop Market or Stop Limit entrie…" at bounding box center [672, 387] width 280 height 39
click at [873, 382] on td "New" at bounding box center [881, 380] width 127 height 61
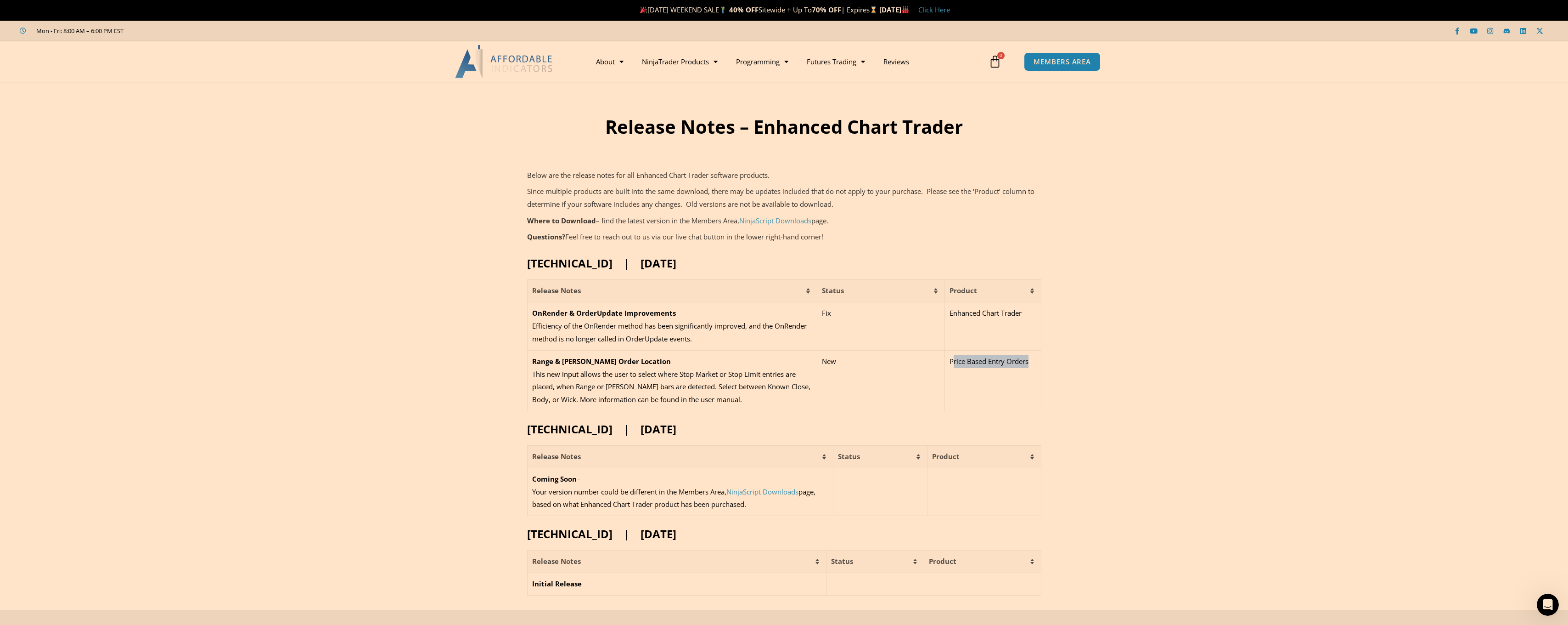
drag, startPoint x: 954, startPoint y: 360, endPoint x: 1029, endPoint y: 358, distance: 75.0
click at [1029, 358] on p "Price Based Entry Orders" at bounding box center [993, 361] width 87 height 13
drag, startPoint x: 603, startPoint y: 265, endPoint x: 692, endPoint y: 264, distance: 89.0
click at [692, 264] on h2 "25.1.31.1 | January 31, 2024" at bounding box center [784, 263] width 514 height 14
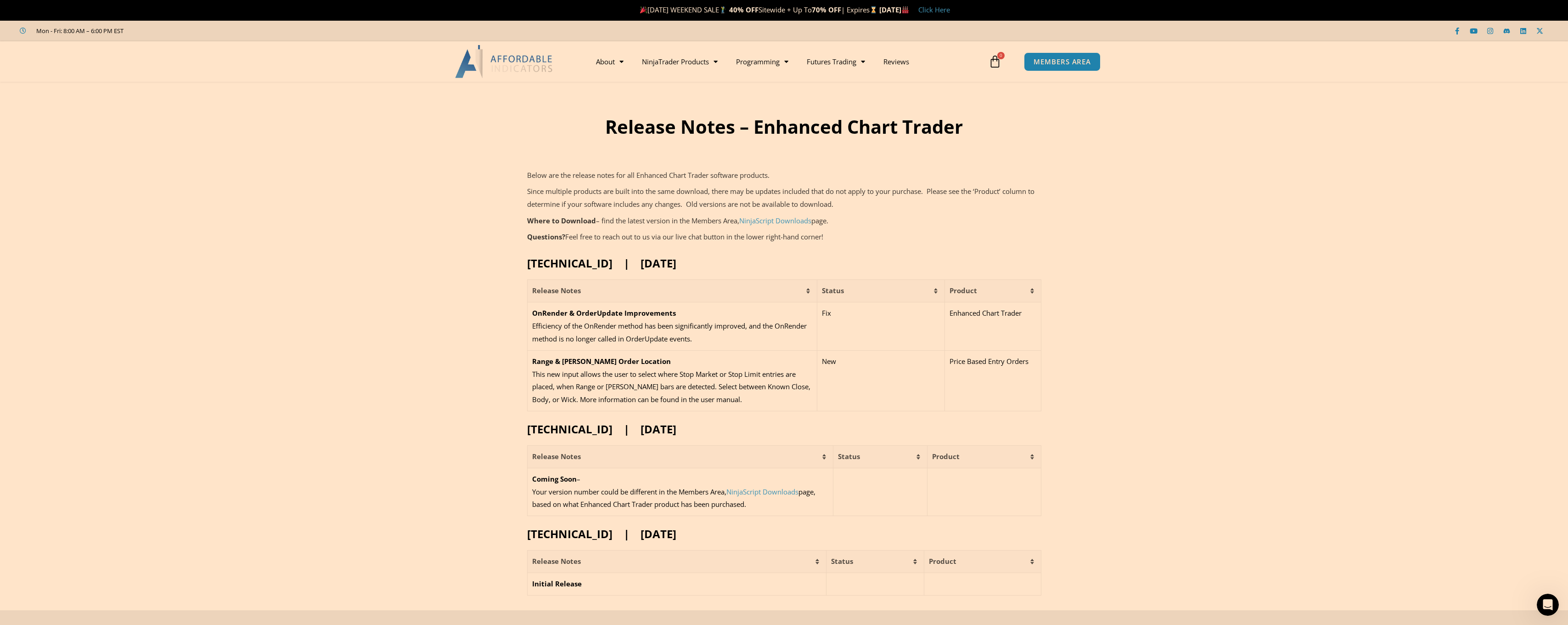
click at [692, 264] on h2 "25.1.31.1 | January 31, 2024" at bounding box center [784, 263] width 514 height 14
drag, startPoint x: 615, startPoint y: 430, endPoint x: 715, endPoint y: 430, distance: 100.0
click at [715, 430] on h2 "25.1.20.1 | January 20, 2024" at bounding box center [784, 428] width 514 height 14
click at [402, 334] on section "Release Notes – Enhanced Chart Trader Below are the release notes for all Enhan…" at bounding box center [784, 346] width 1568 height 529
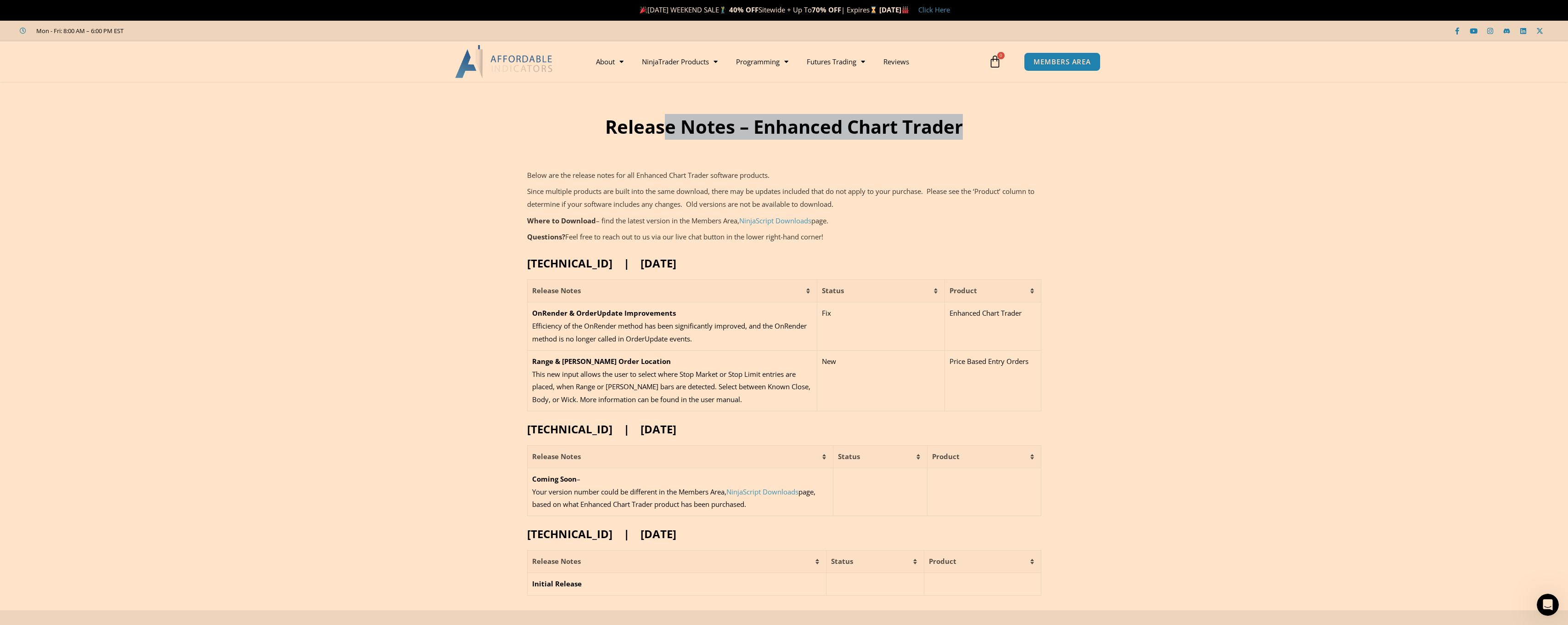
drag, startPoint x: 668, startPoint y: 124, endPoint x: 991, endPoint y: 131, distance: 323.1
click at [991, 131] on h1 "Release Notes – Enhanced Chart Trader" at bounding box center [784, 127] width 608 height 26
drag, startPoint x: 987, startPoint y: 131, endPoint x: 702, endPoint y: 132, distance: 285.0
click at [702, 132] on h1 "Release Notes – Enhanced Chart Trader" at bounding box center [784, 127] width 608 height 26
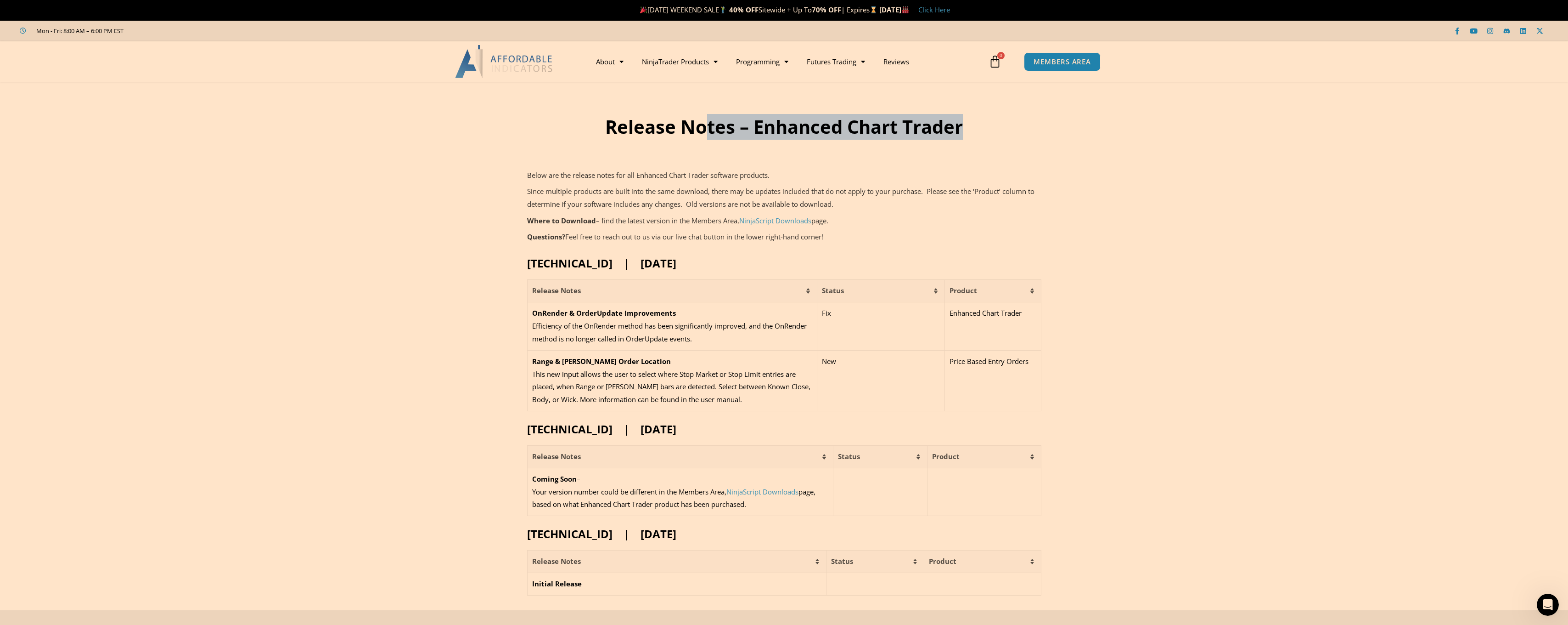
click at [702, 132] on h1 "Release Notes – Enhanced Chart Trader" at bounding box center [784, 127] width 608 height 26
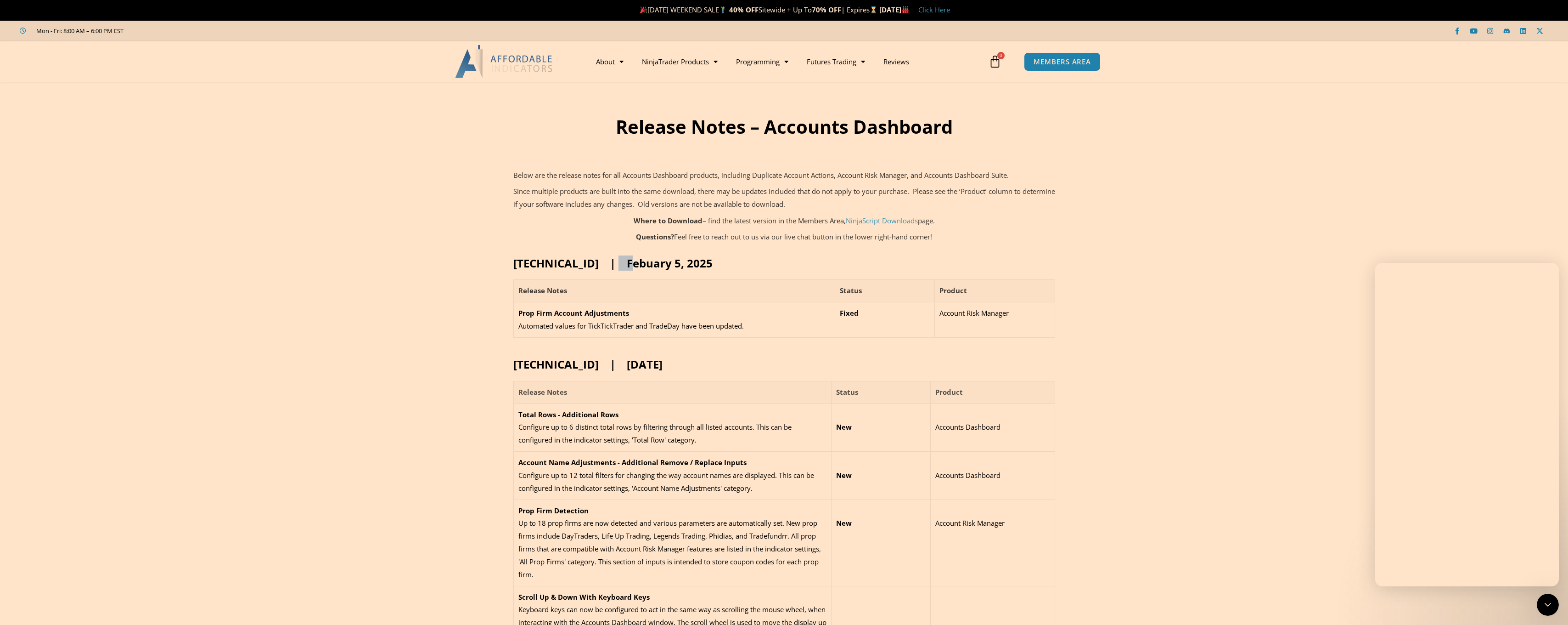
drag, startPoint x: 601, startPoint y: 262, endPoint x: 628, endPoint y: 262, distance: 27.0
click at [628, 262] on h2 "25.2.5.1 | Febuary 5, 2025" at bounding box center [784, 263] width 542 height 14
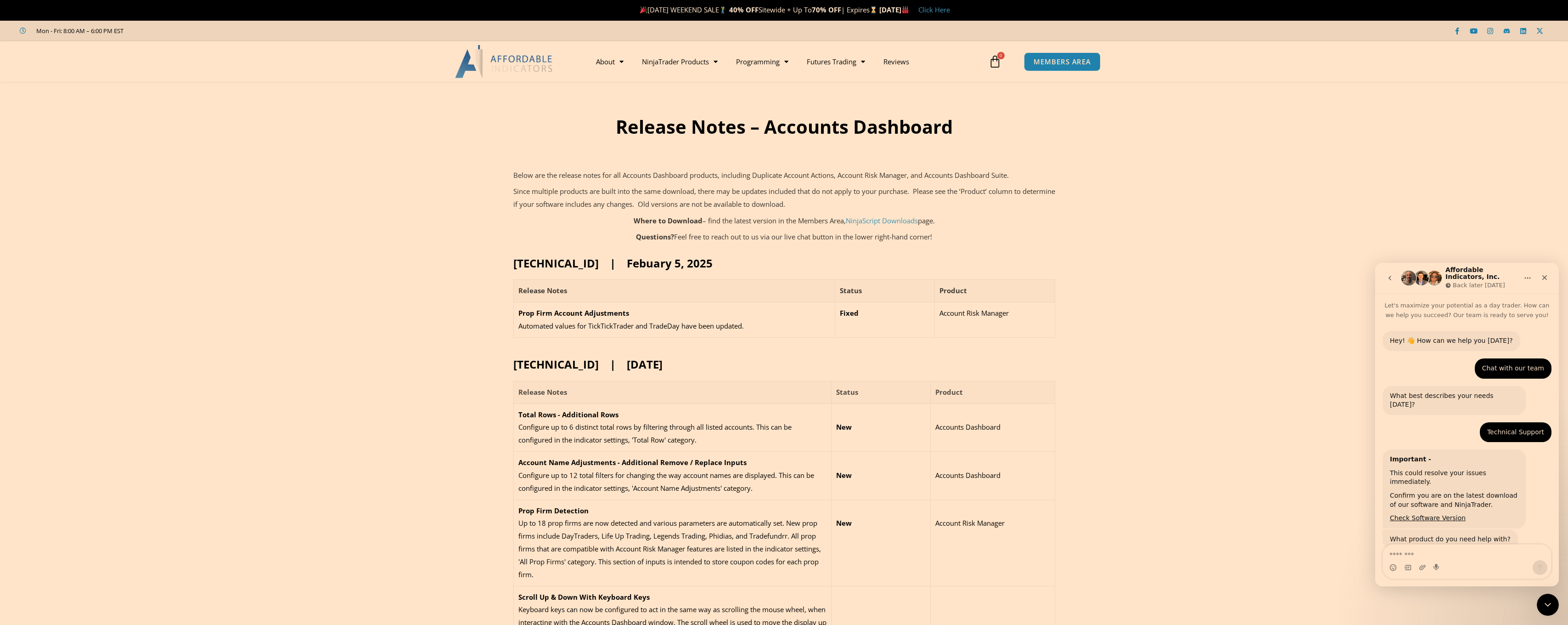
scroll to position [889, 0]
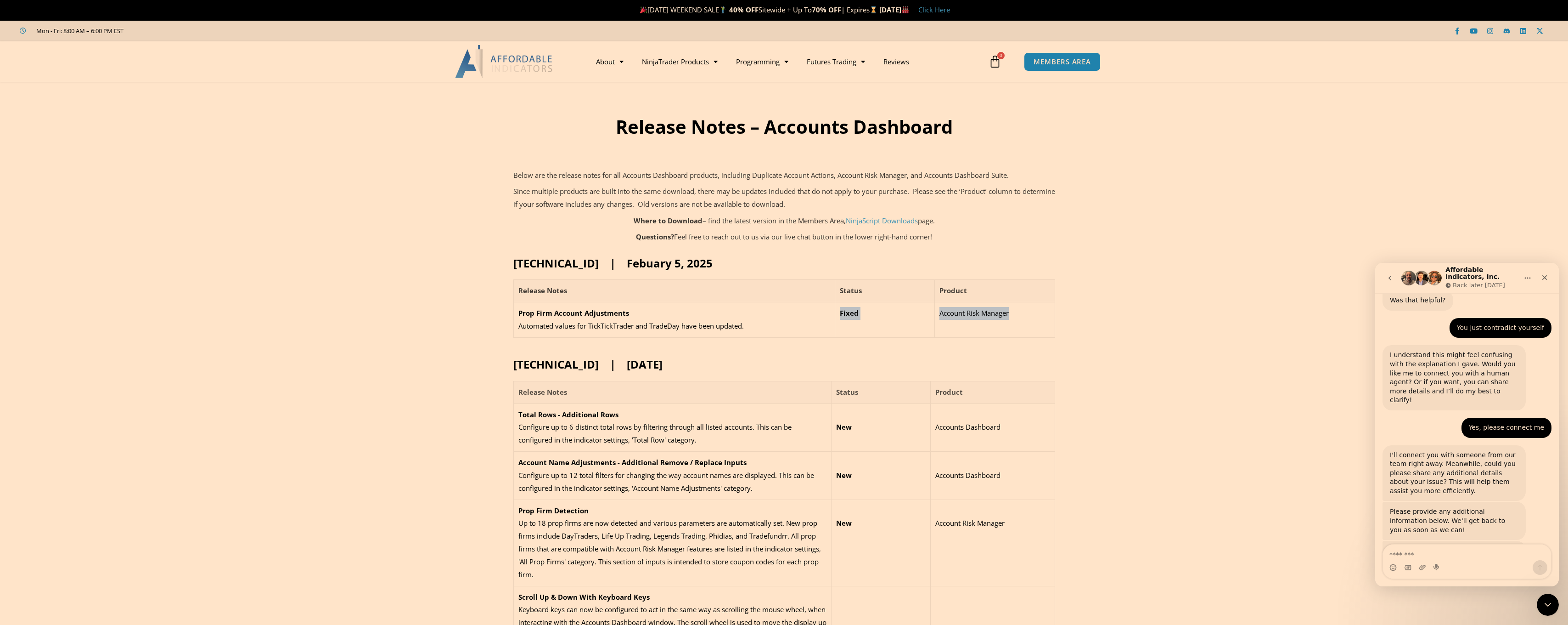
drag, startPoint x: 838, startPoint y: 312, endPoint x: 1011, endPoint y: 324, distance: 173.4
click at [1011, 324] on tr "Prop Firm Account Adjustments Automated values for TickTickTrader and TradeDay …" at bounding box center [784, 320] width 542 height 36
click at [1011, 324] on td "Account Risk Manager" at bounding box center [995, 320] width 120 height 36
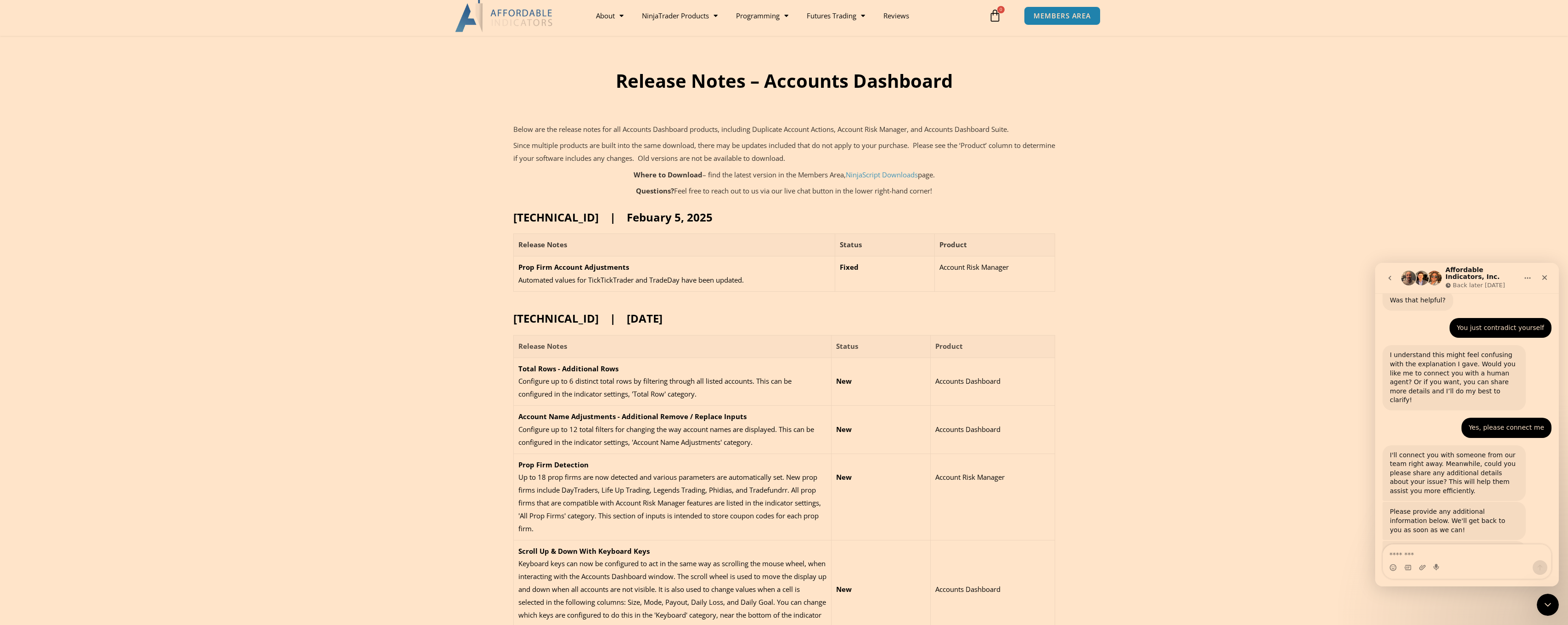
scroll to position [0, 0]
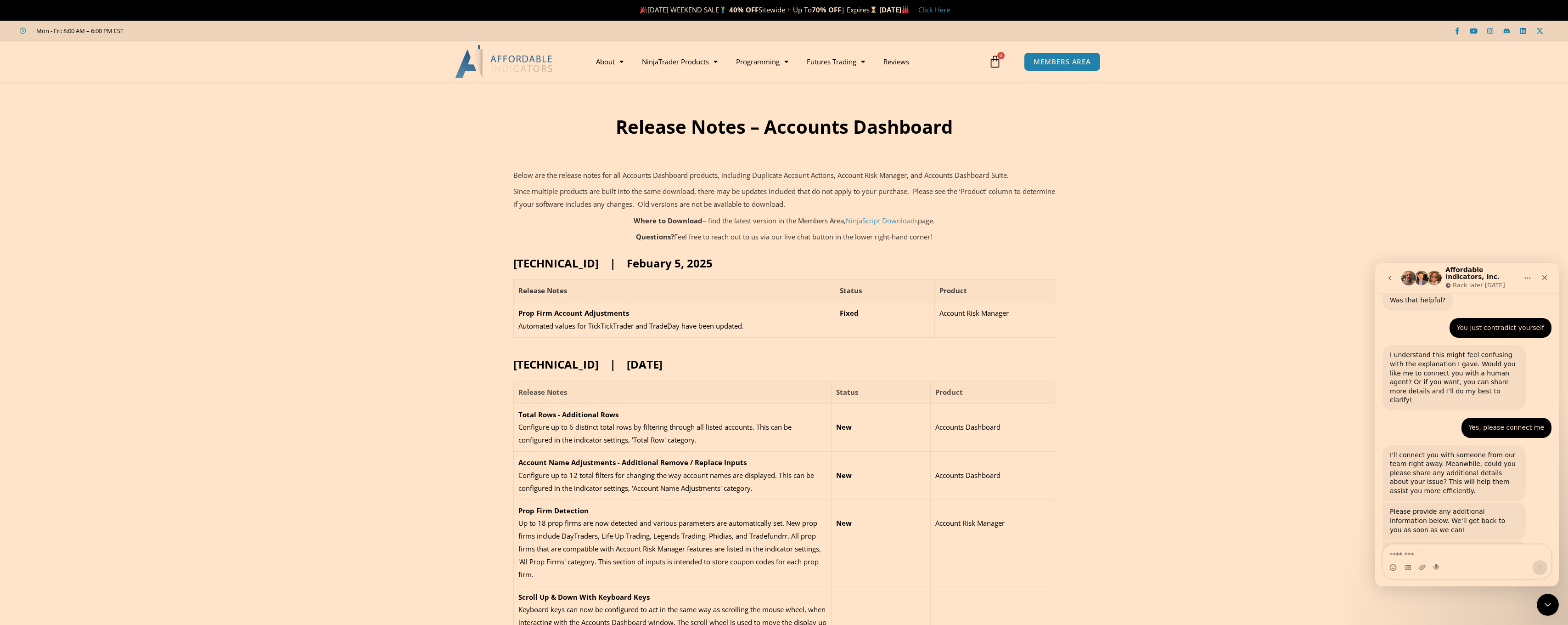
click at [897, 9] on strong "[DATE]" at bounding box center [894, 10] width 30 height 9
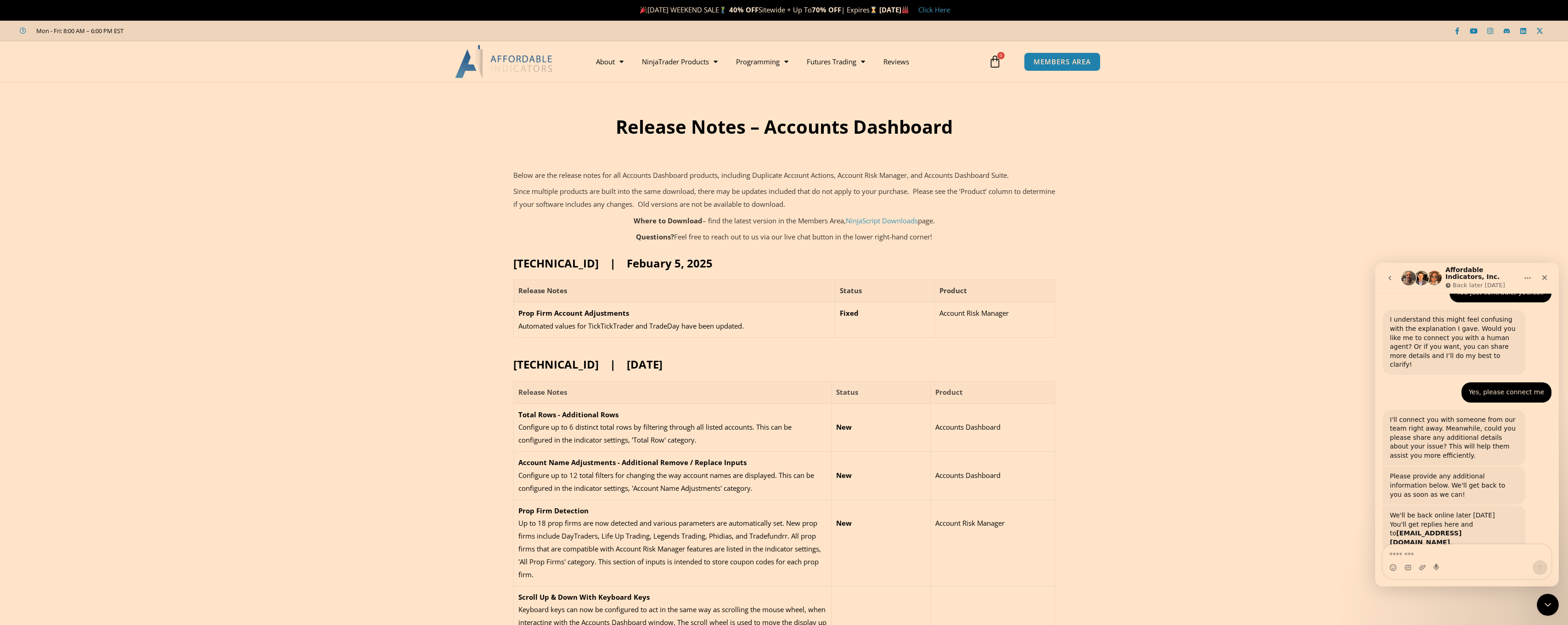
click at [1444, 618] on div "Typing" at bounding box center [1466, 636] width 169 height 36
click at [1445, 557] on textarea "Message…" at bounding box center [1467, 552] width 168 height 16
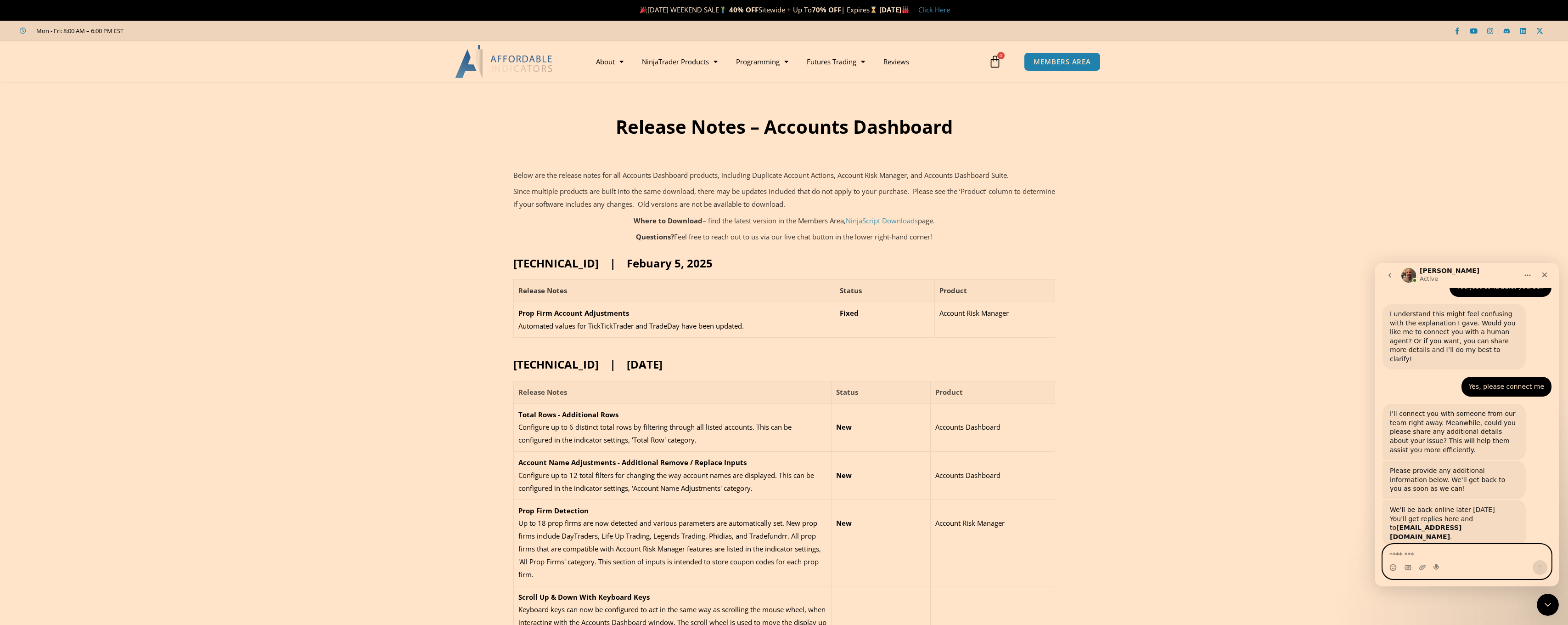
scroll to position [941, 0]
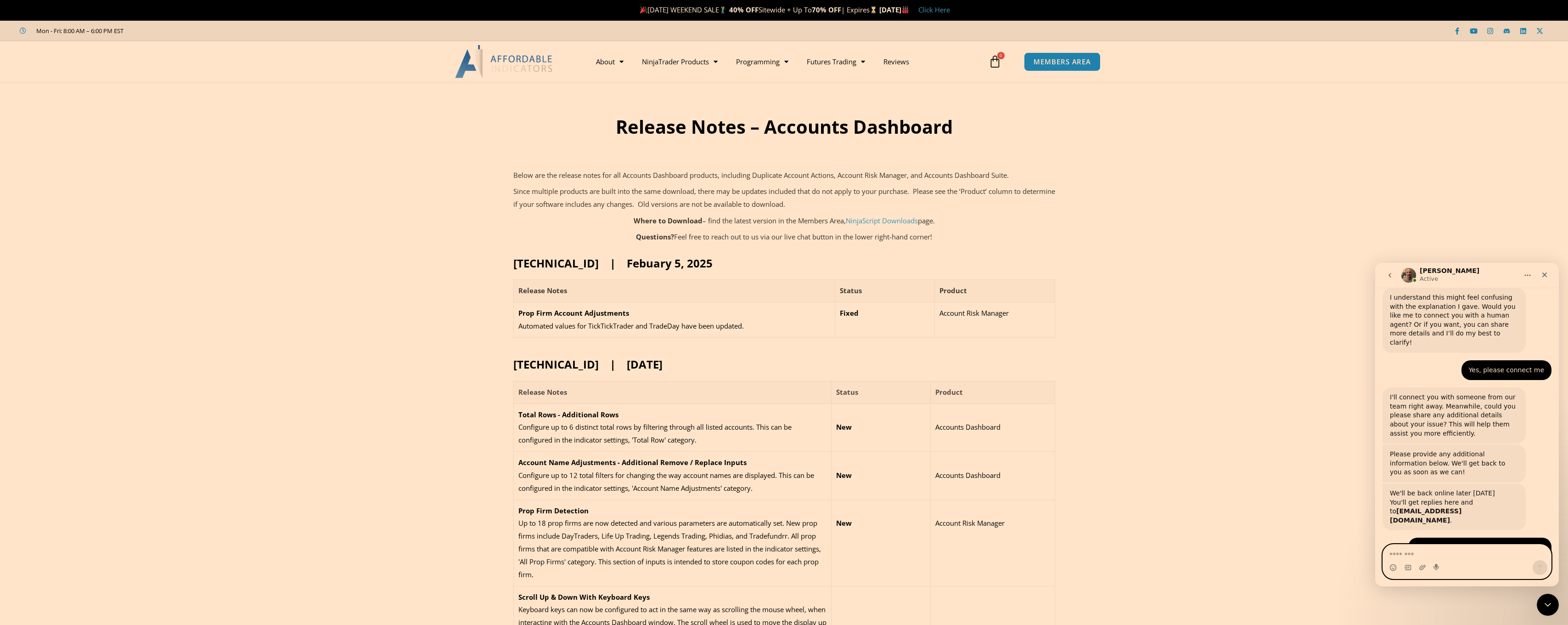
click at [1422, 550] on textarea "Message…" at bounding box center [1467, 552] width 168 height 16
click at [1422, 549] on textarea "Message…" at bounding box center [1467, 552] width 168 height 16
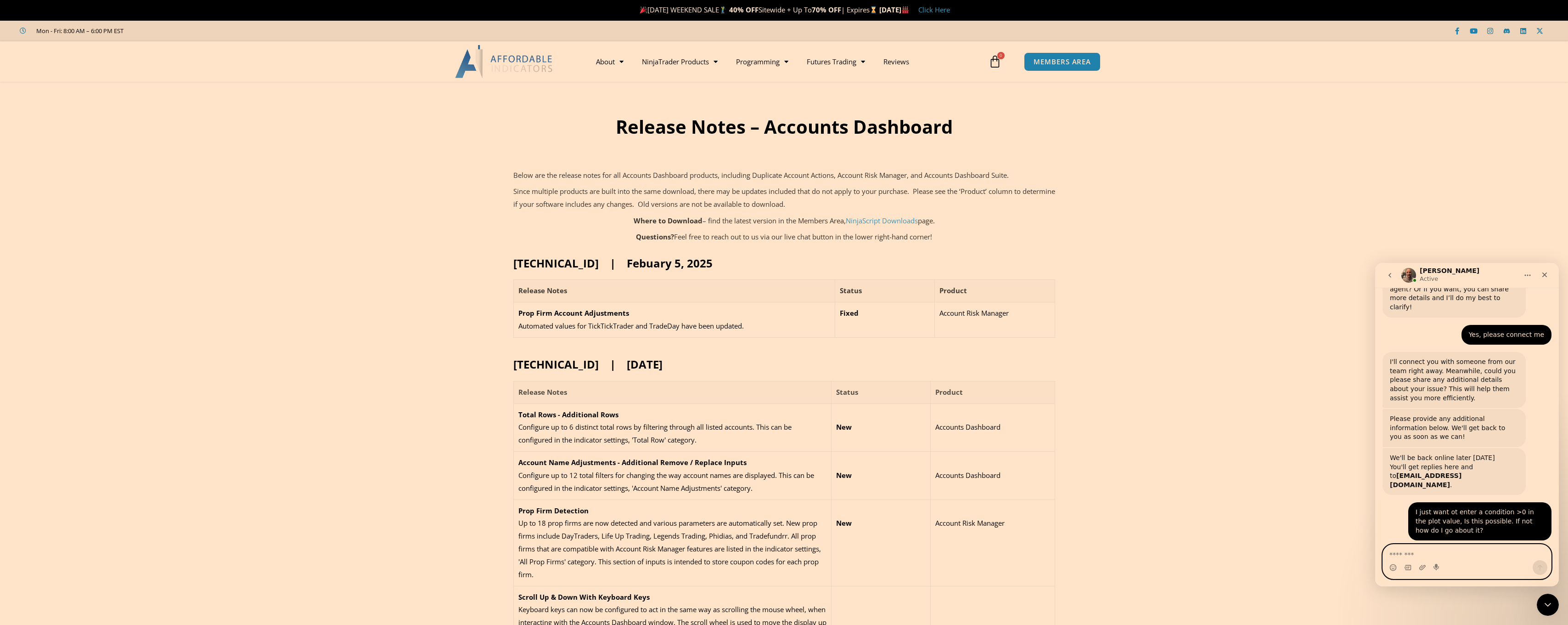
click at [1422, 549] on textarea "Message…" at bounding box center [1467, 552] width 168 height 16
type textarea "**********"
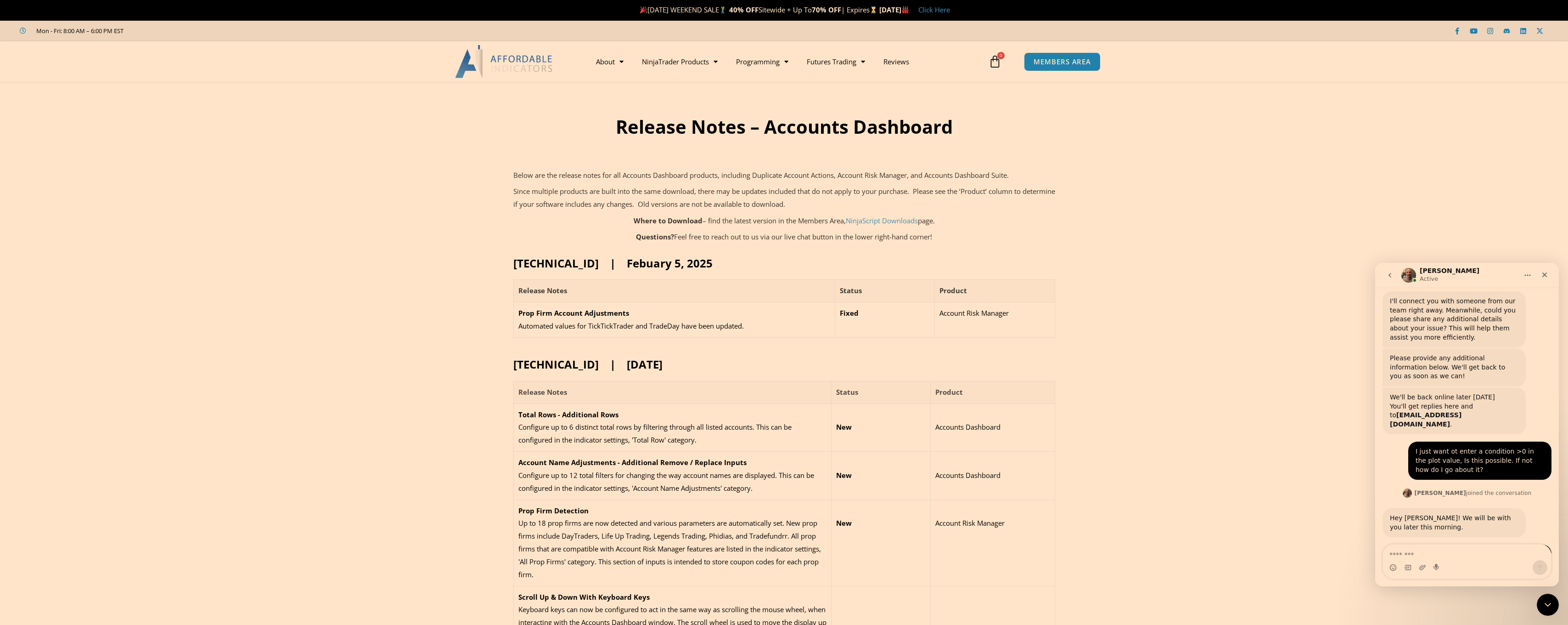
scroll to position [1034, 0]
click at [1430, 551] on textarea "Message…" at bounding box center [1467, 552] width 168 height 16
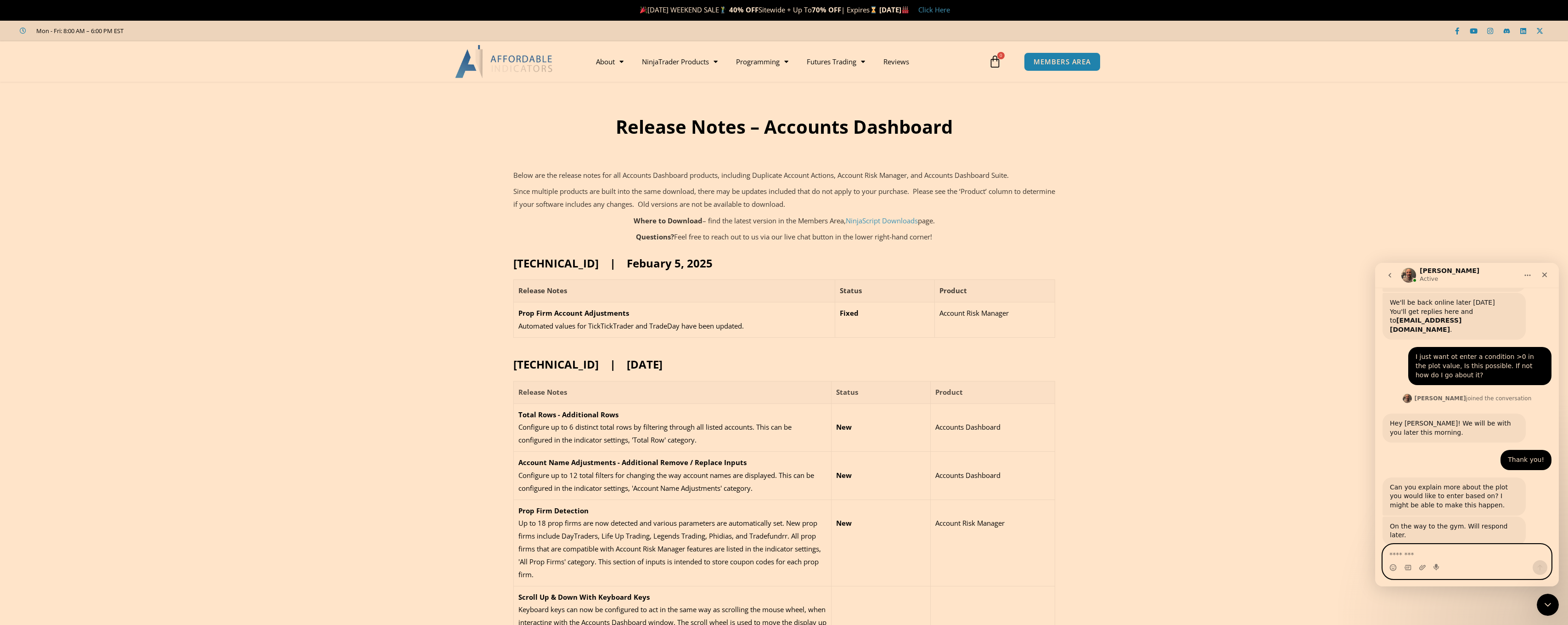
click at [1430, 551] on textarea "Message…" at bounding box center [1467, 552] width 168 height 16
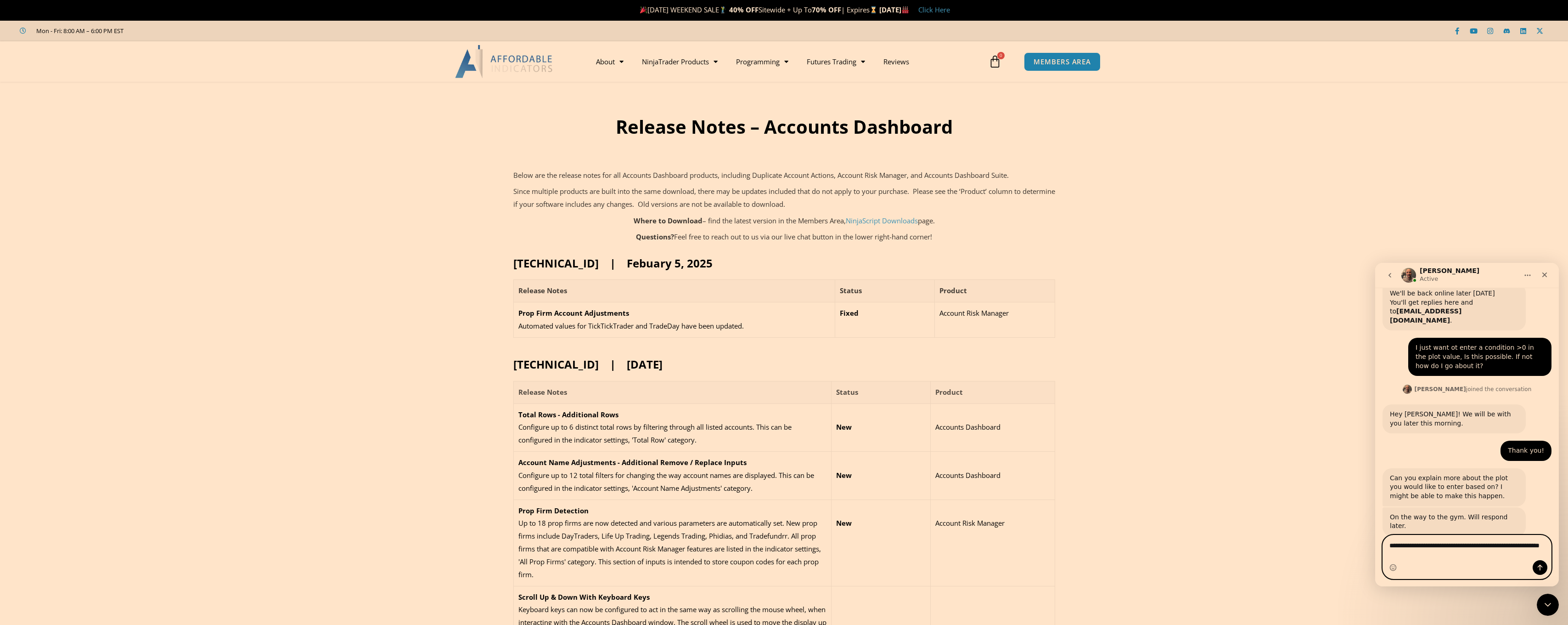
click at [1464, 544] on textarea "**********" at bounding box center [1467, 547] width 168 height 25
click at [1411, 552] on textarea "**********" at bounding box center [1467, 547] width 168 height 25
type textarea "**********"
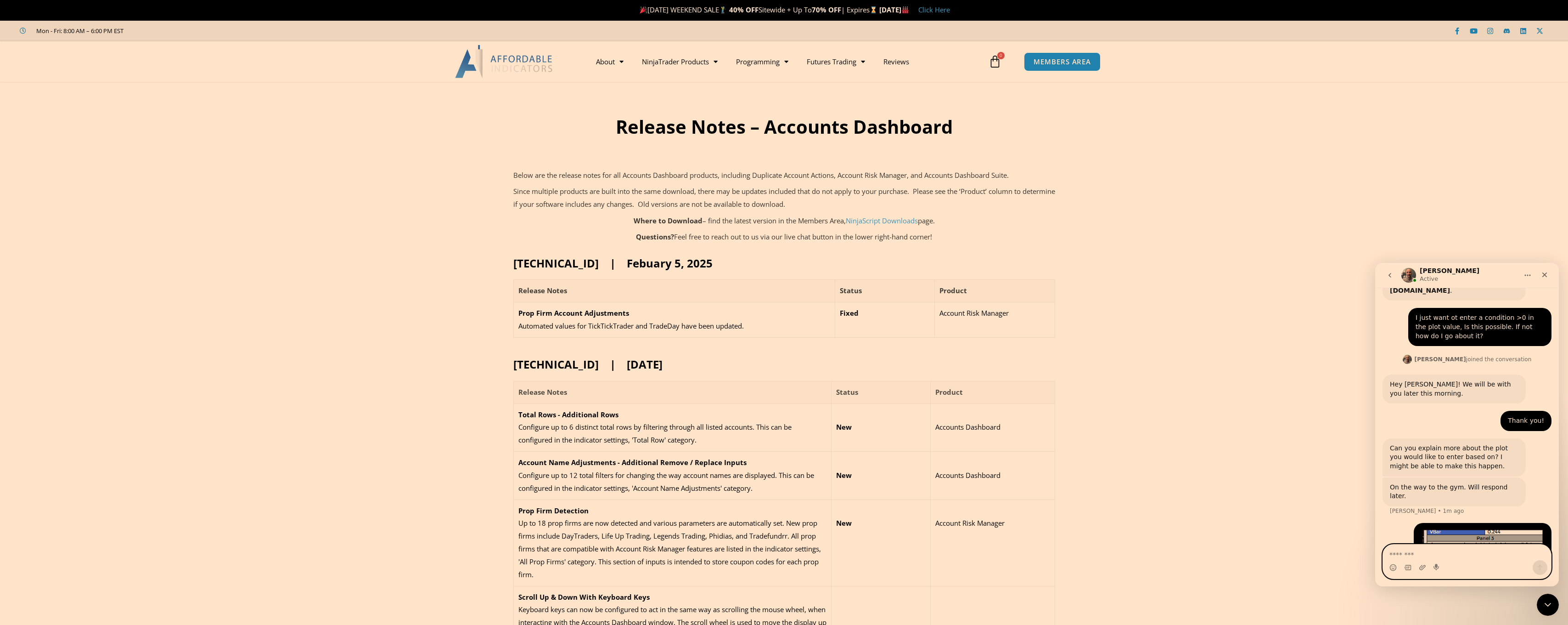
click at [1423, 557] on textarea "Message…" at bounding box center [1467, 552] width 168 height 16
paste textarea "*"
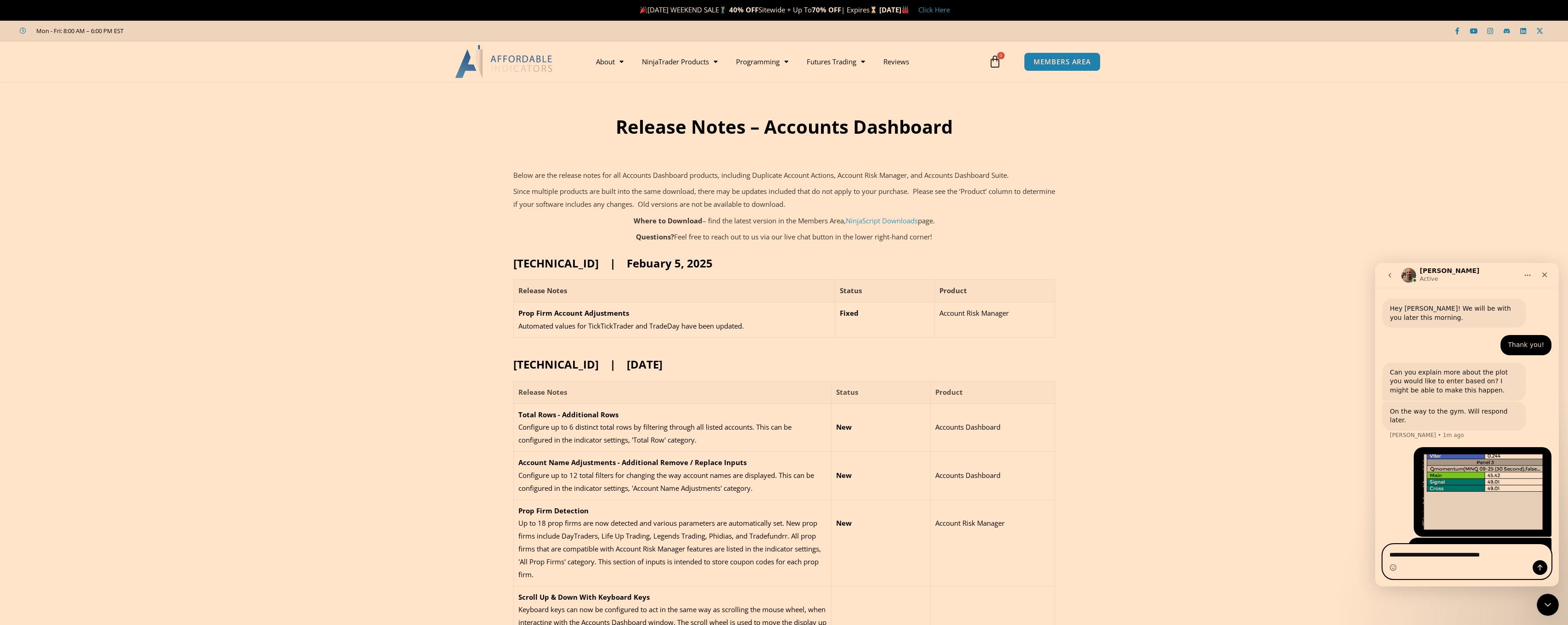
type textarea "**********"
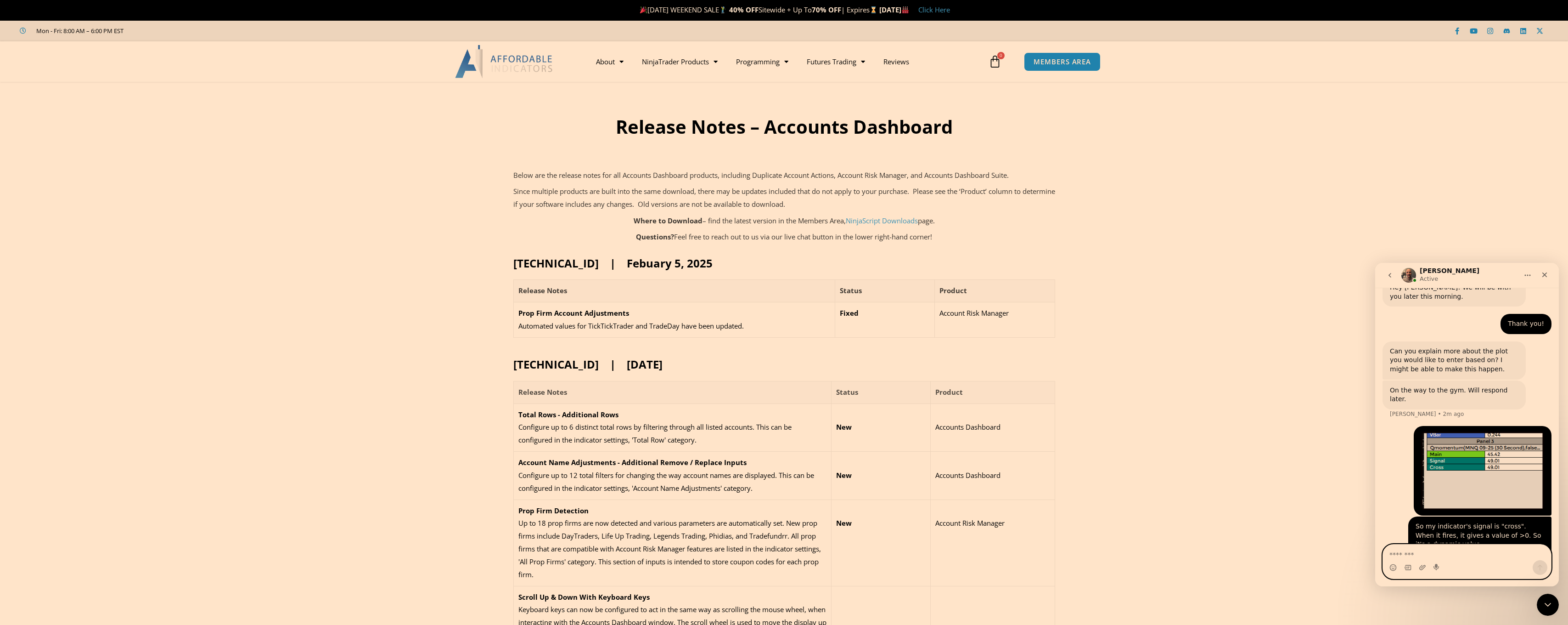
type textarea "*"
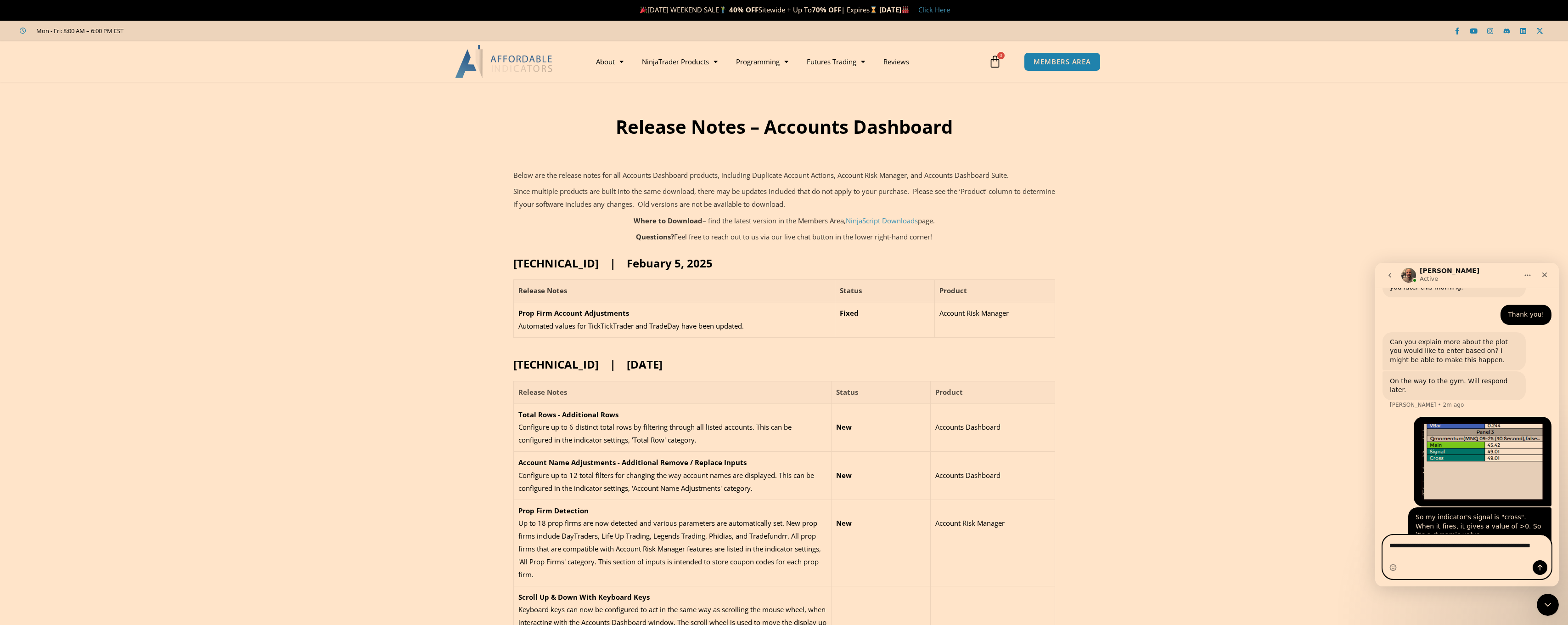
type textarea "**********"
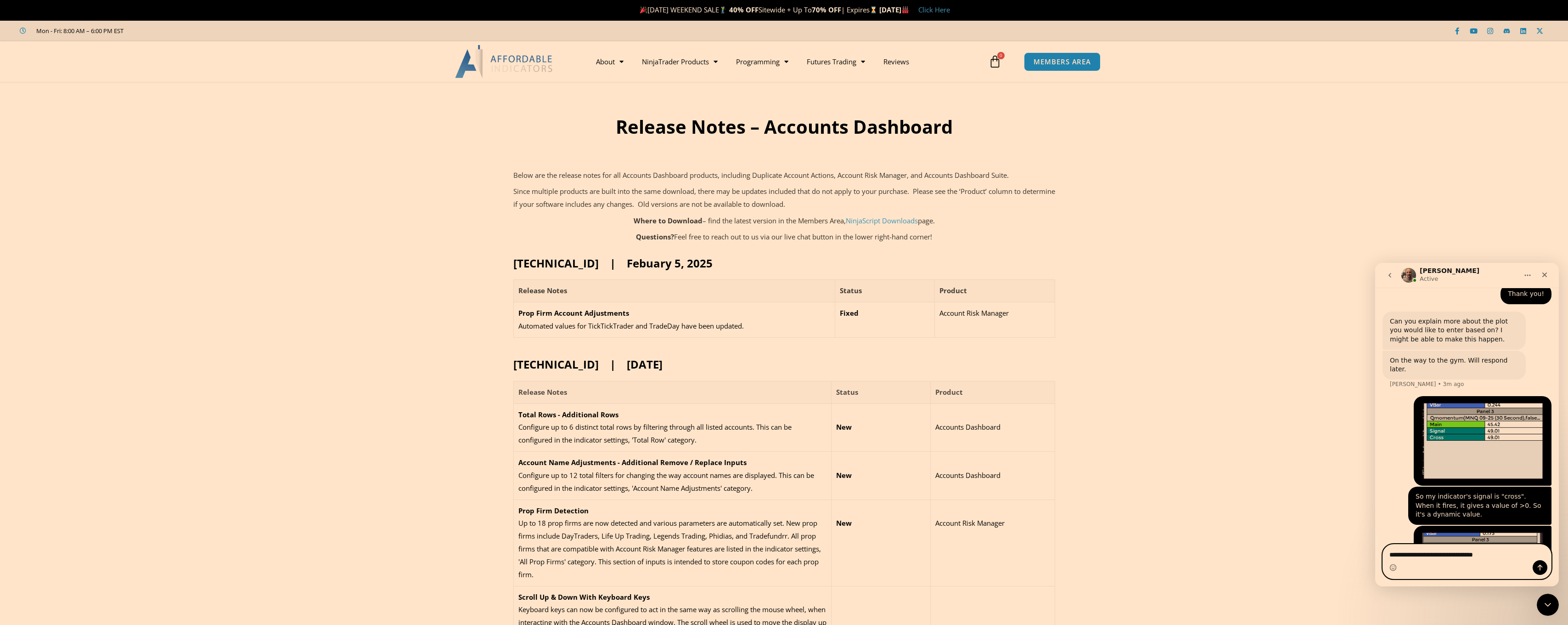
click at [1463, 559] on textarea "**********" at bounding box center [1467, 552] width 168 height 16
click at [1434, 548] on textarea "**********" at bounding box center [1467, 552] width 168 height 16
click at [1440, 553] on textarea "**********" at bounding box center [1467, 552] width 168 height 16
click at [1490, 552] on textarea "**********" at bounding box center [1467, 552] width 168 height 16
click at [1494, 551] on textarea "**********" at bounding box center [1467, 552] width 168 height 16
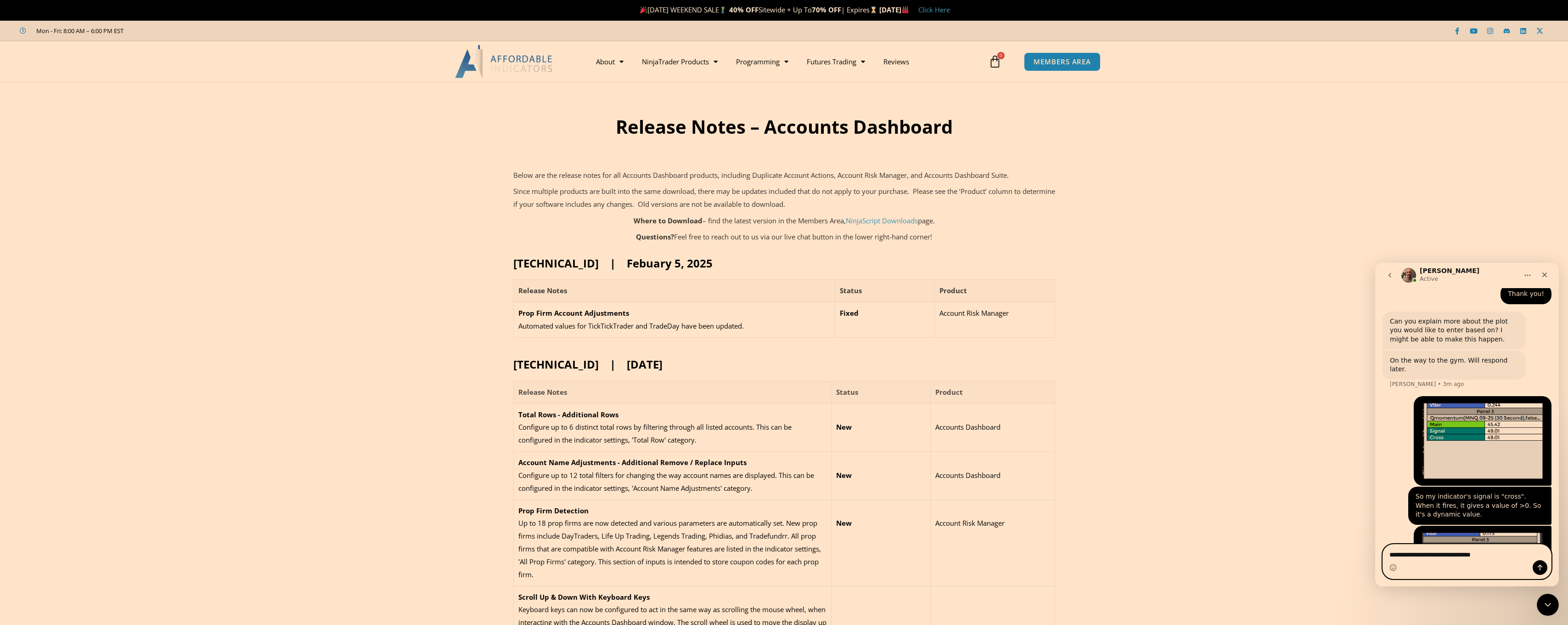
click at [1446, 554] on textarea "**********" at bounding box center [1467, 552] width 168 height 16
type textarea "**********"
click at [1539, 570] on icon "Send a message…" at bounding box center [1539, 567] width 7 height 7
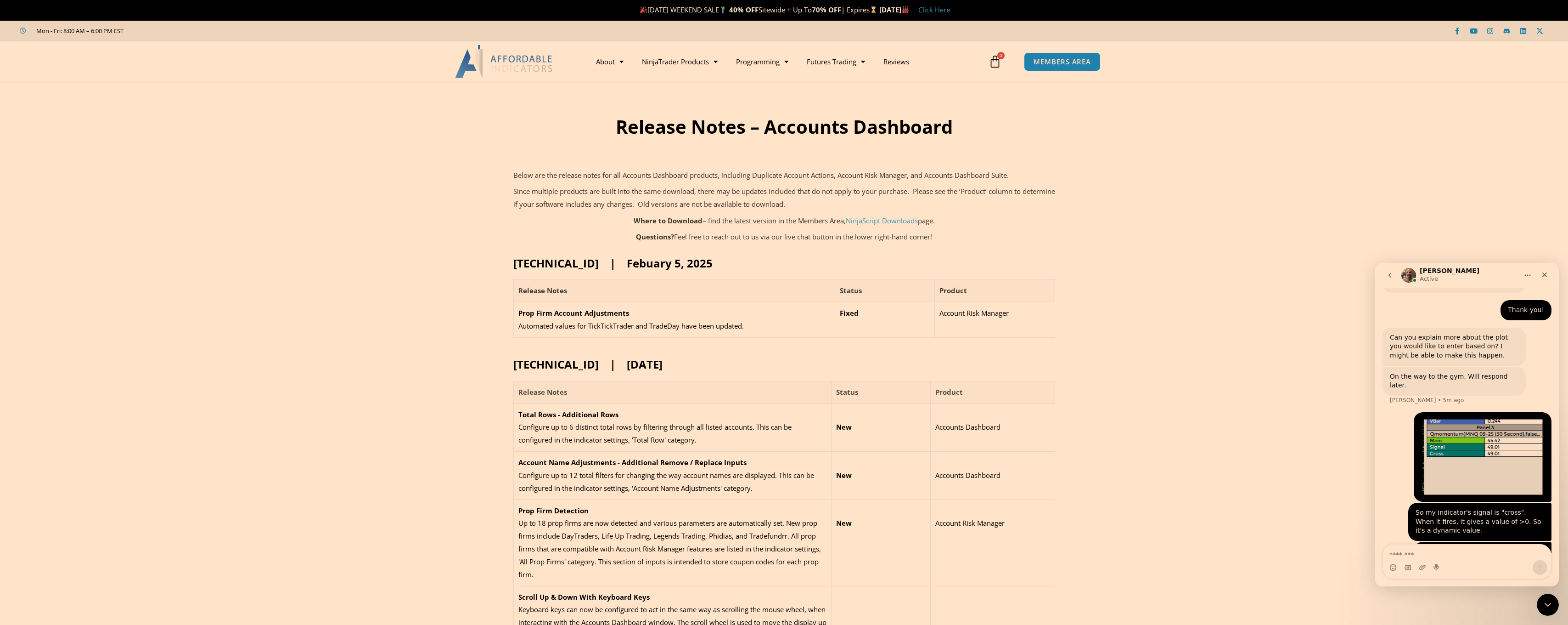
scroll to position [1234, 0]
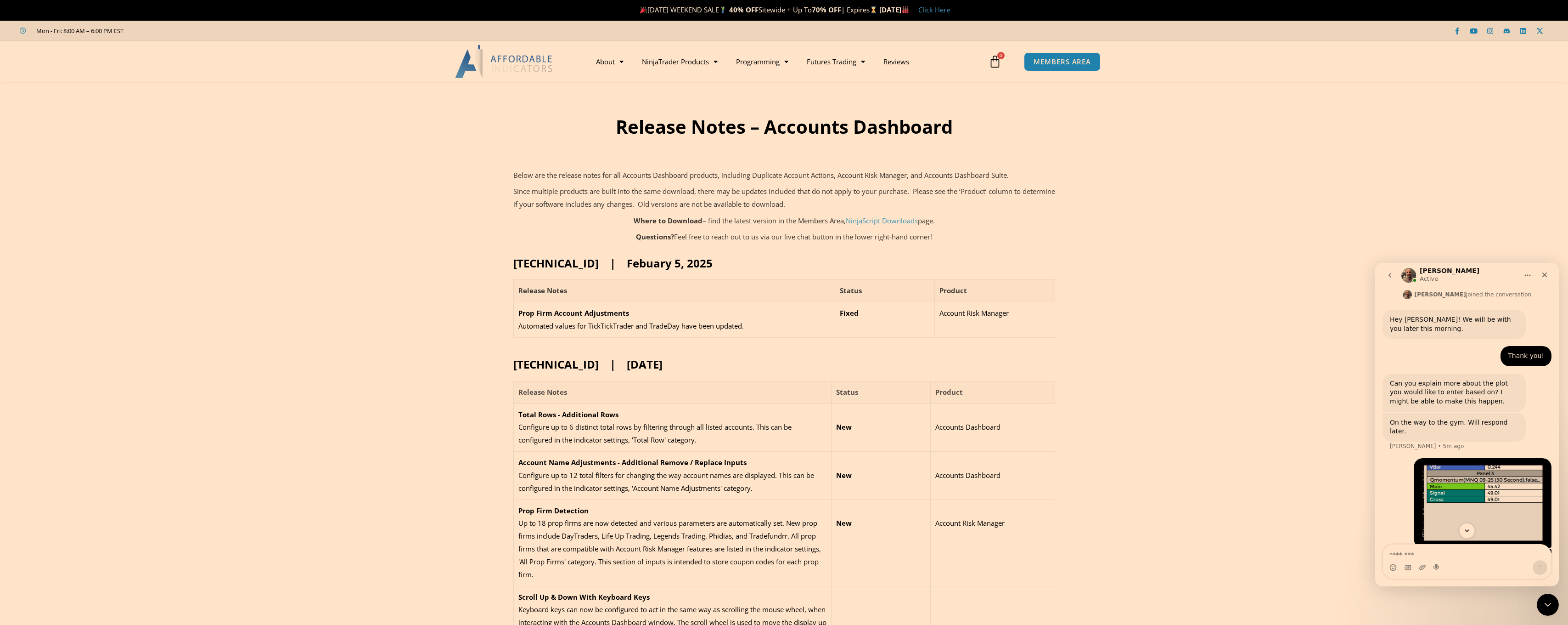
click at [1120, 241] on section "Release Notes – Accounts Dashboard Below are the release notes for all Accounts…" at bounding box center [784, 166] width 1568 height 169
click at [165, 183] on section "Release Notes – Accounts Dashboard Below are the release notes for all Accounts…" at bounding box center [784, 166] width 1568 height 169
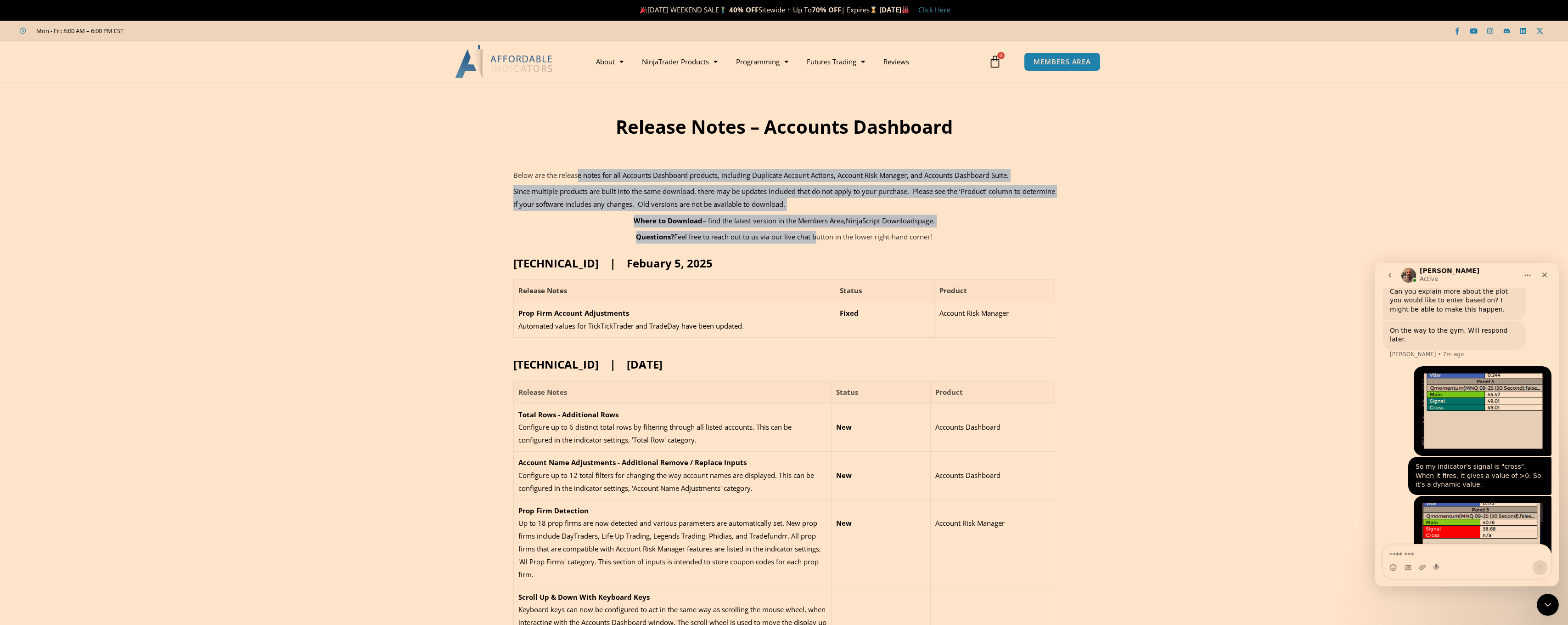
drag, startPoint x: 579, startPoint y: 172, endPoint x: 811, endPoint y: 243, distance: 242.6
click at [811, 243] on div "Below are the release notes for all Accounts Dashboard products, including Dupl…" at bounding box center [784, 206] width 542 height 75
drag, startPoint x: 811, startPoint y: 243, endPoint x: 740, endPoint y: 231, distance: 72.0
click at [740, 231] on p "Questions? Feel free to reach out to us via our live chat button in the lower r…" at bounding box center [784, 237] width 542 height 13
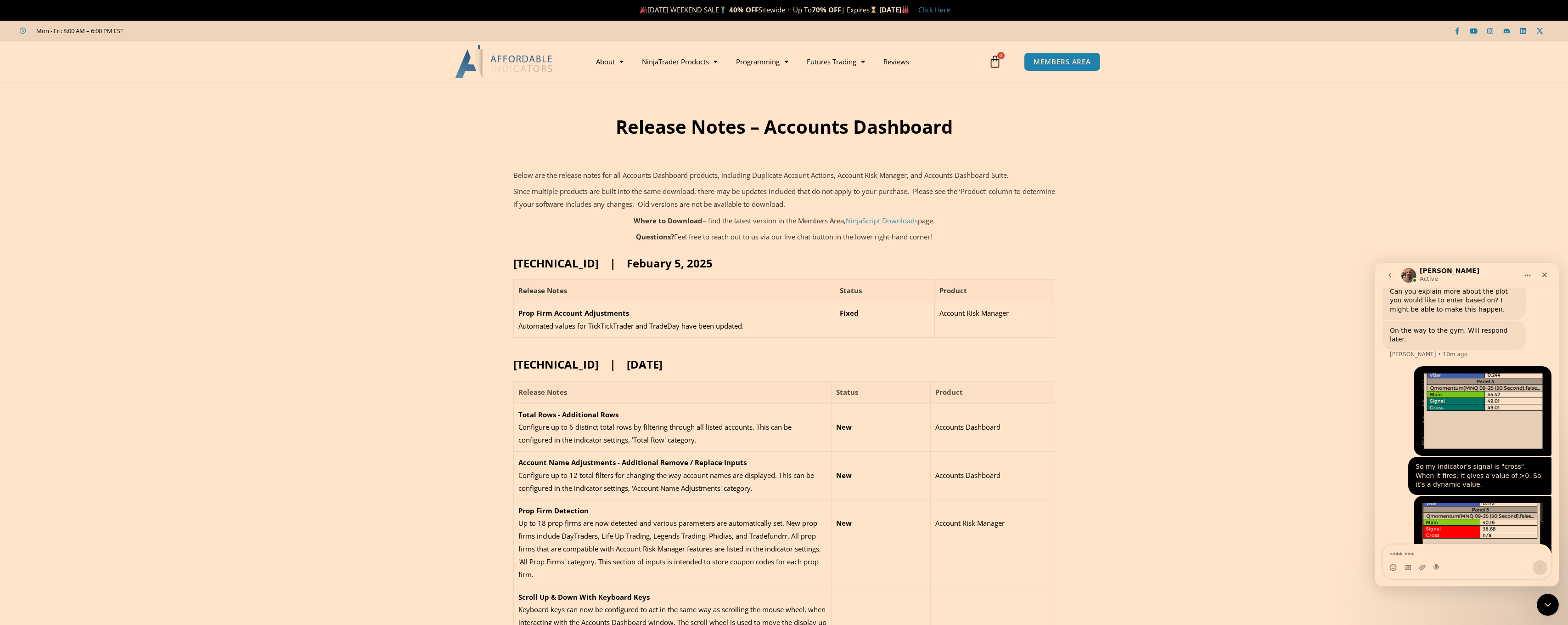
click at [950, 12] on link "Click Here" at bounding box center [934, 10] width 32 height 9
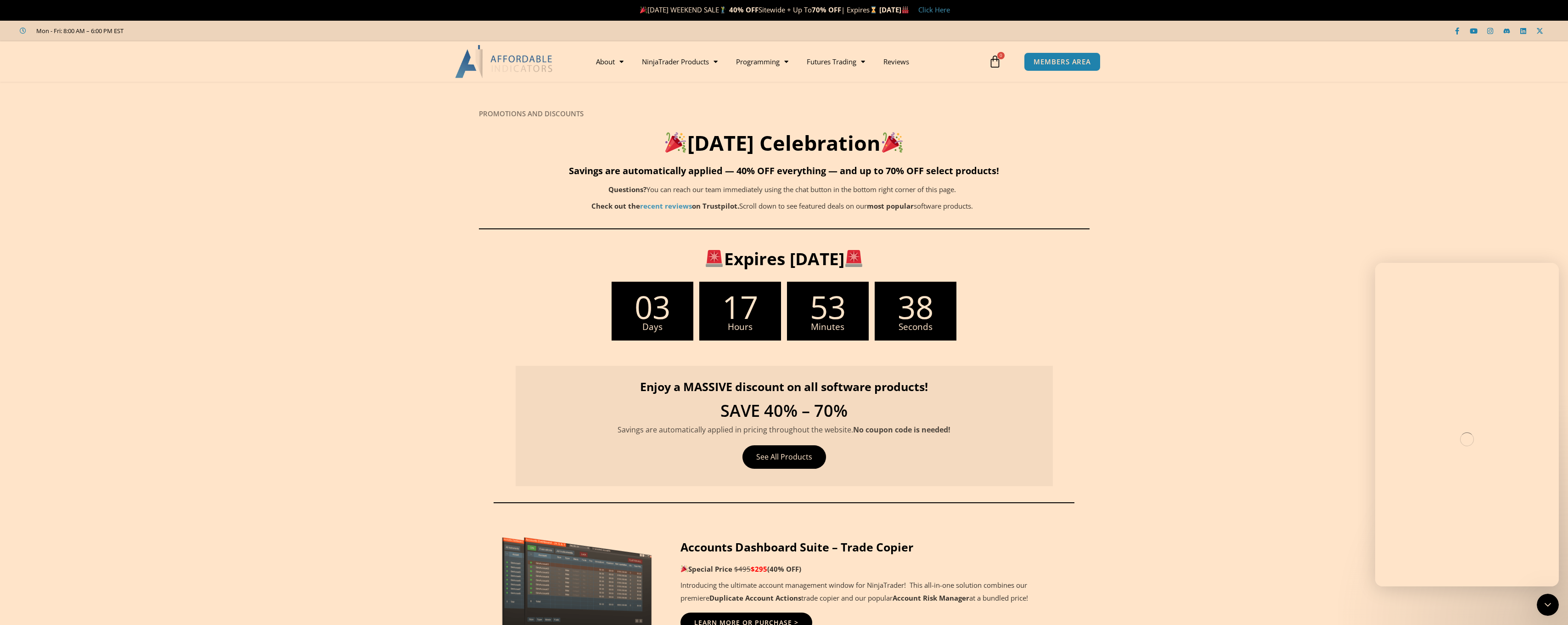
click at [650, 316] on span "03" at bounding box center [652, 306] width 82 height 32
click at [723, 316] on span "17" at bounding box center [740, 306] width 82 height 32
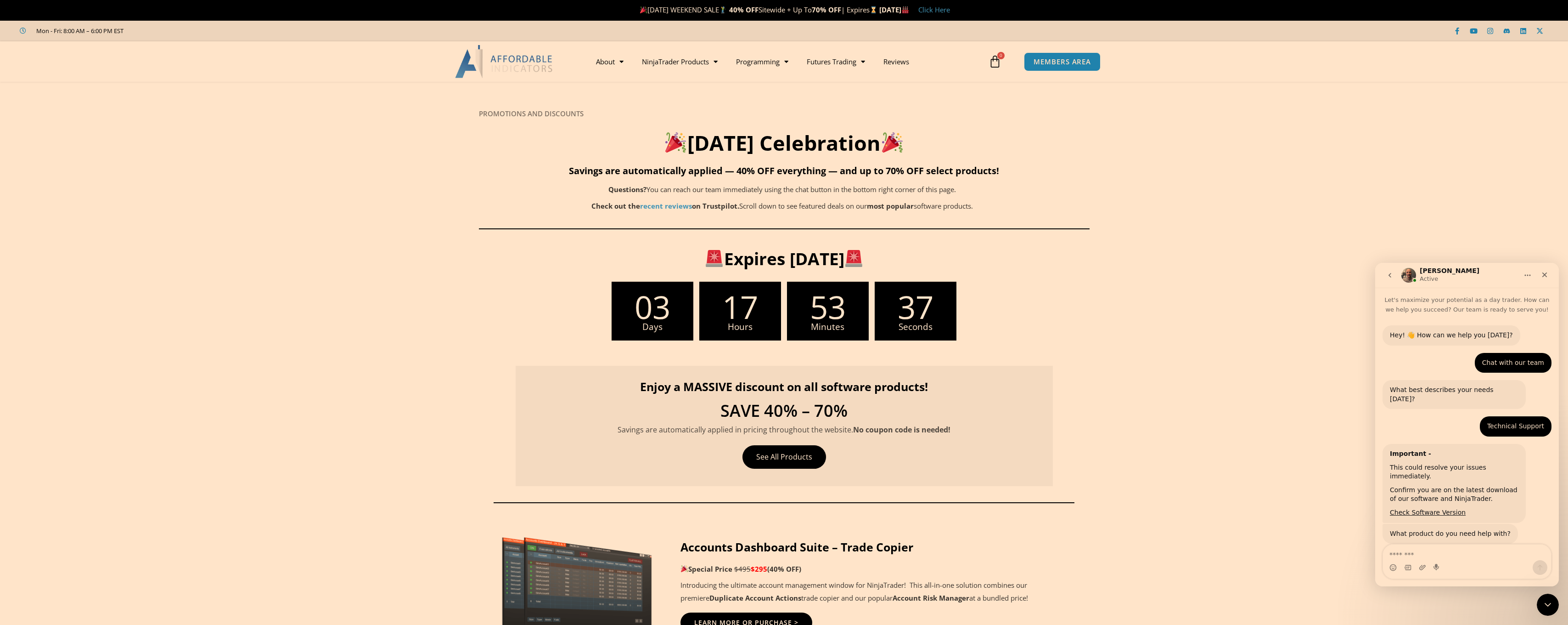
scroll to position [1327, 0]
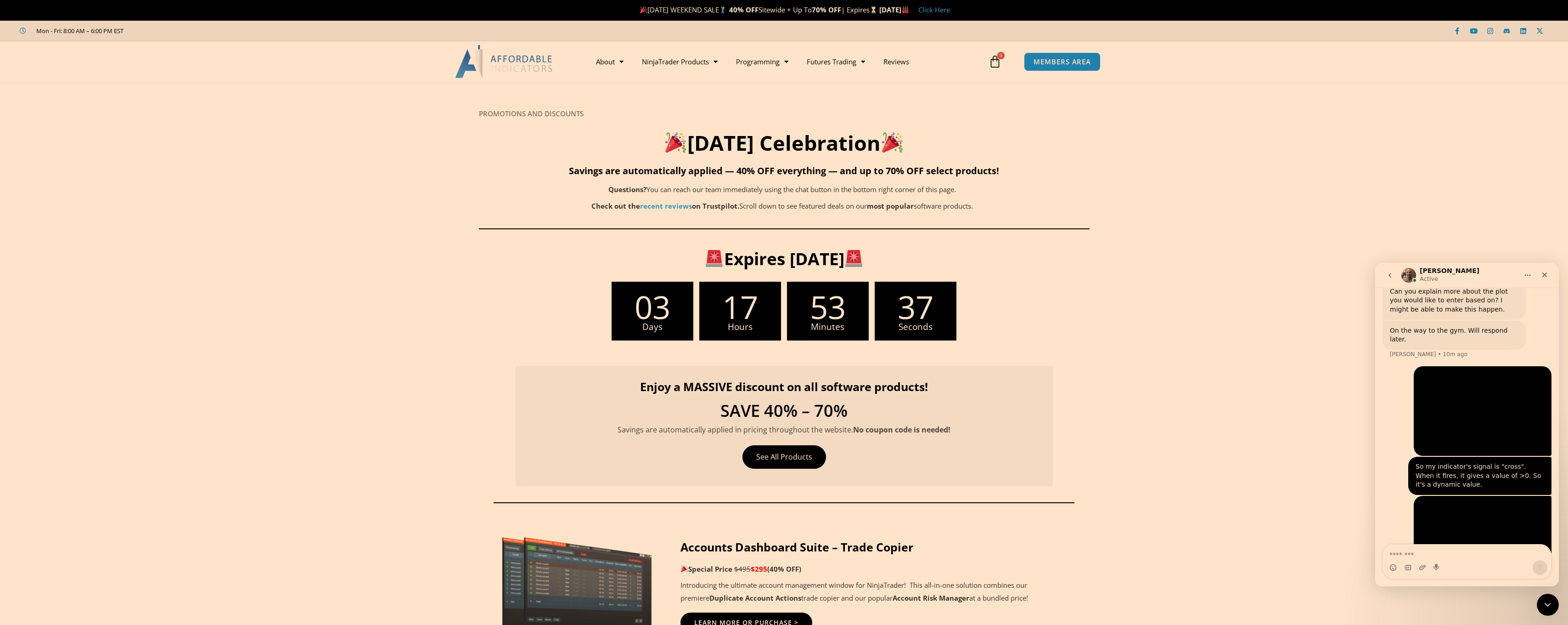
click at [844, 310] on span "53" at bounding box center [828, 306] width 82 height 32
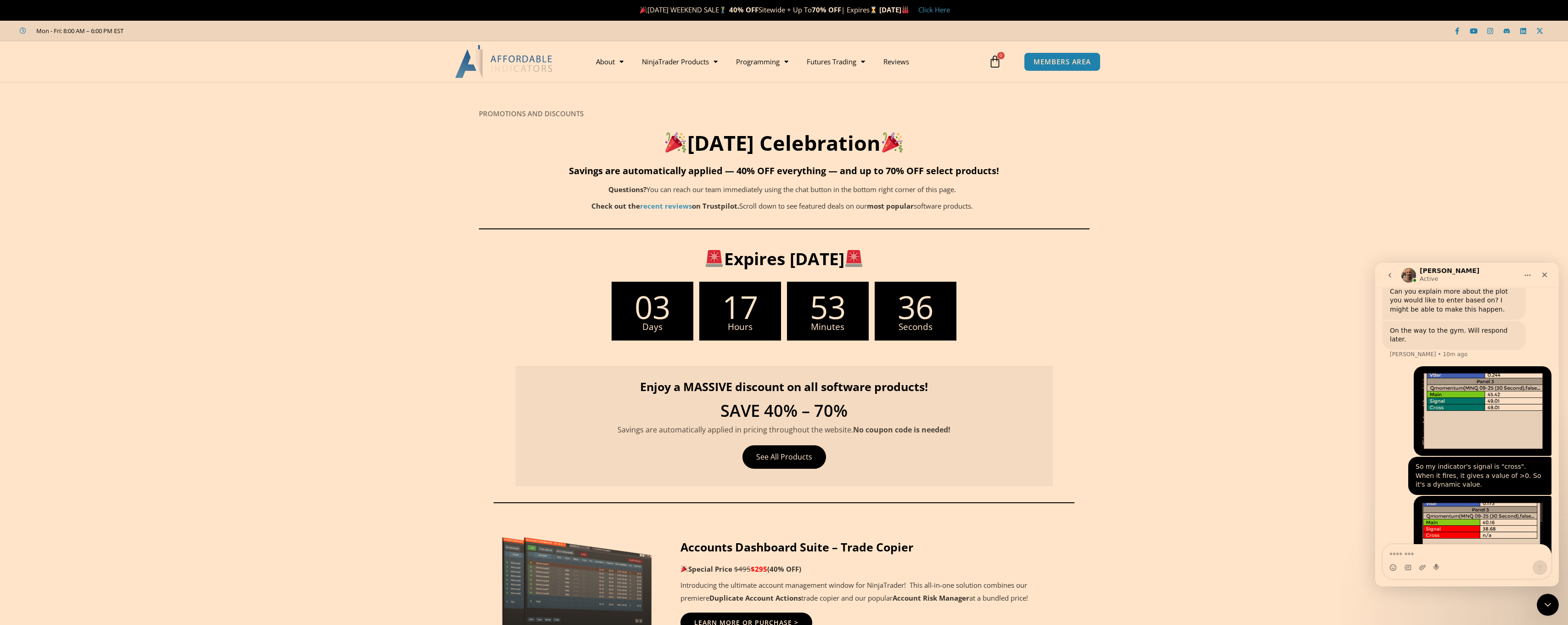
click at [937, 316] on span "36" at bounding box center [915, 306] width 82 height 32
click at [659, 306] on span "03" at bounding box center [652, 306] width 82 height 32
click at [754, 304] on span "17" at bounding box center [740, 306] width 82 height 32
click at [905, 312] on span "09" at bounding box center [915, 306] width 82 height 32
click at [938, 306] on span "09" at bounding box center [915, 306] width 82 height 32
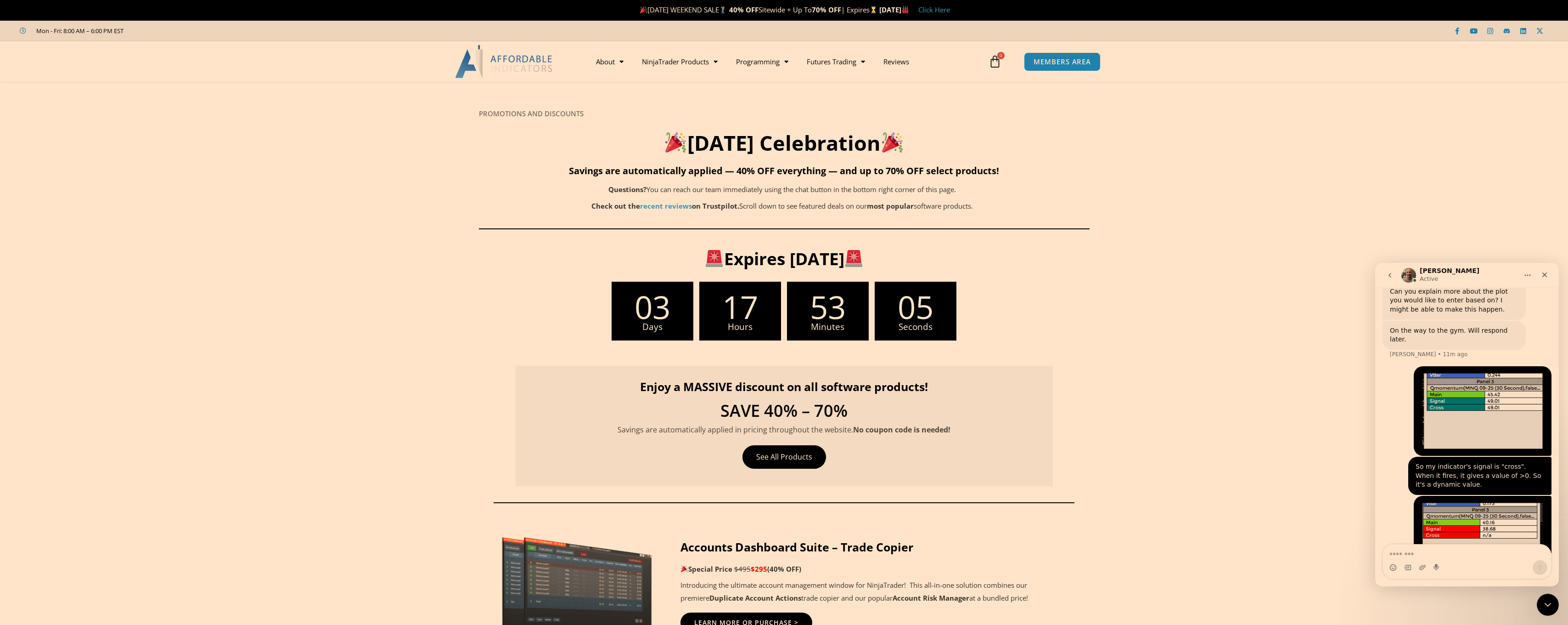
click at [678, 260] on h3 "Expires [DATE]" at bounding box center [784, 259] width 514 height 22
click at [727, 249] on h3 "Expires [DATE]" at bounding box center [784, 259] width 514 height 22
click at [759, 259] on h3 "Expires [DATE]" at bounding box center [784, 259] width 514 height 22
click at [991, 459] on div "Enjoy a MASSIVE discount on all software products! SAVE 40% – 70% Savings are a…" at bounding box center [784, 425] width 537 height 120
click at [880, 9] on strong "[DATE]" at bounding box center [894, 10] width 30 height 9
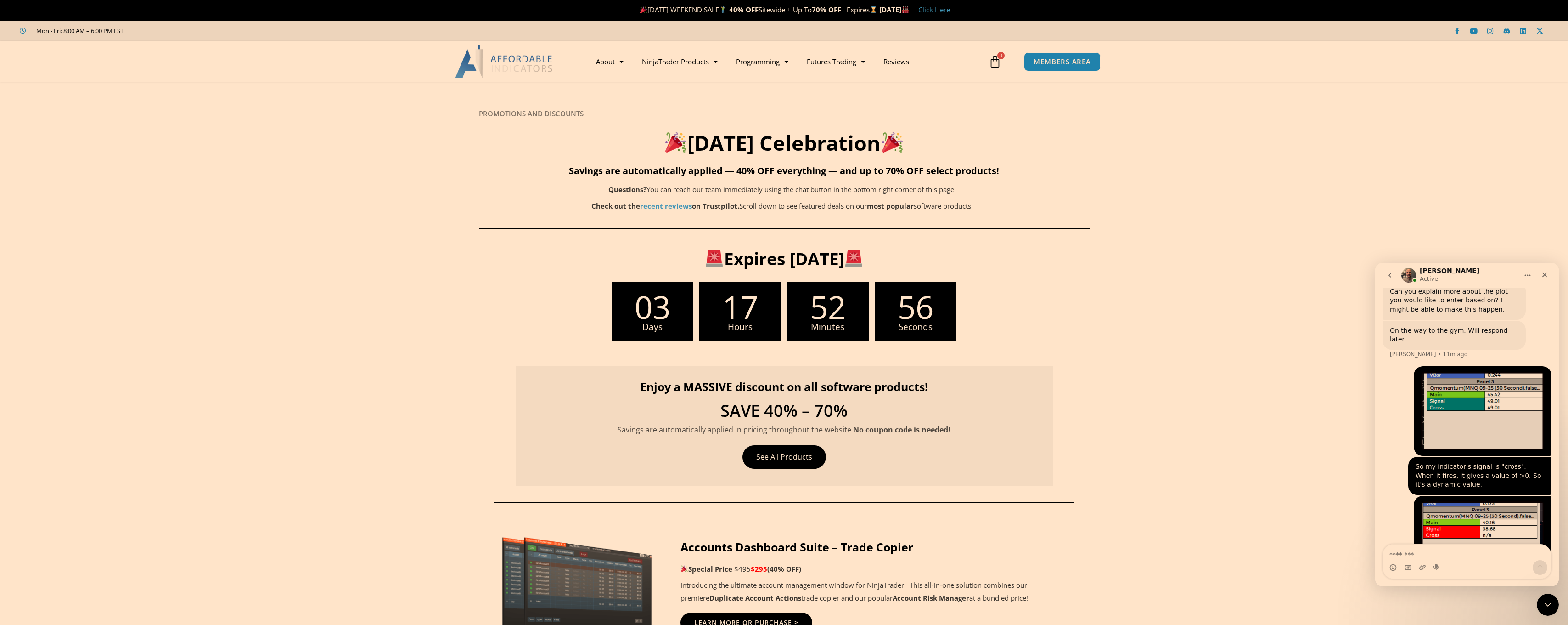
click at [950, 12] on link "Click Here" at bounding box center [934, 10] width 32 height 9
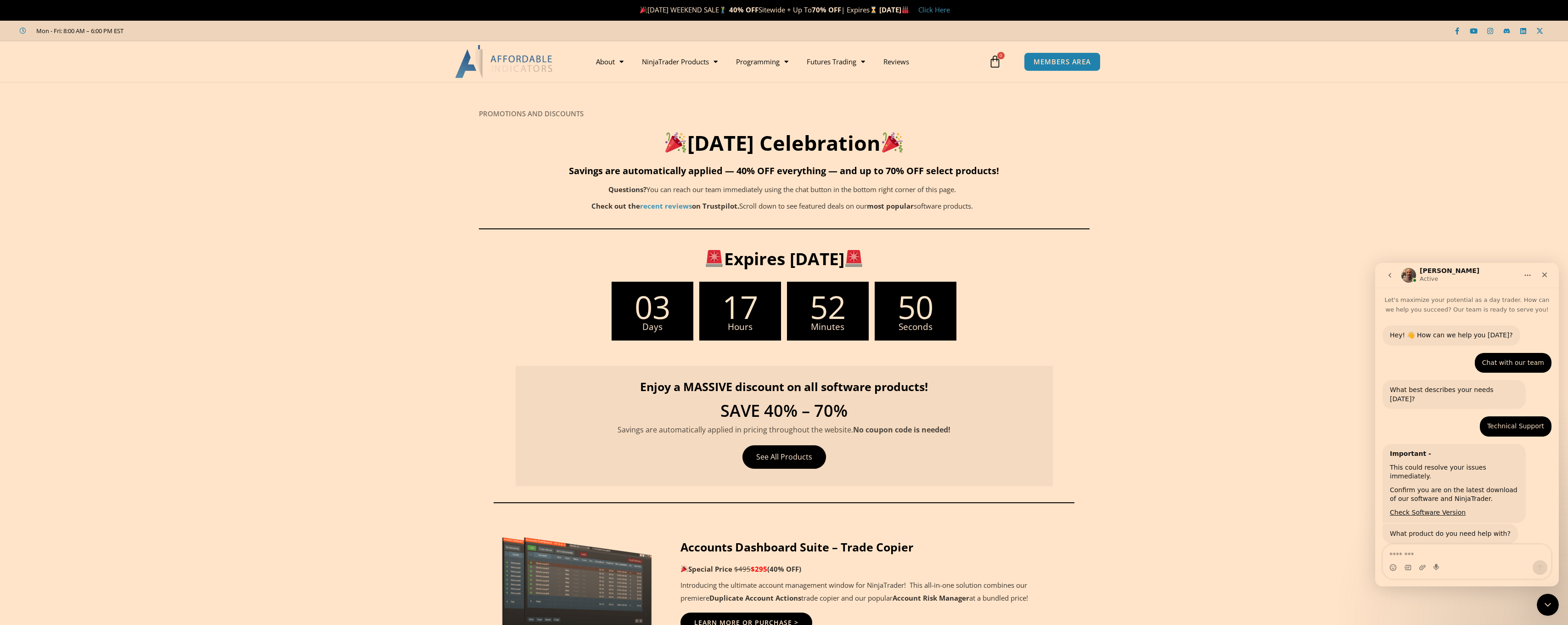
scroll to position [1327, 0]
